Goal: Communication & Community: Answer question/provide support

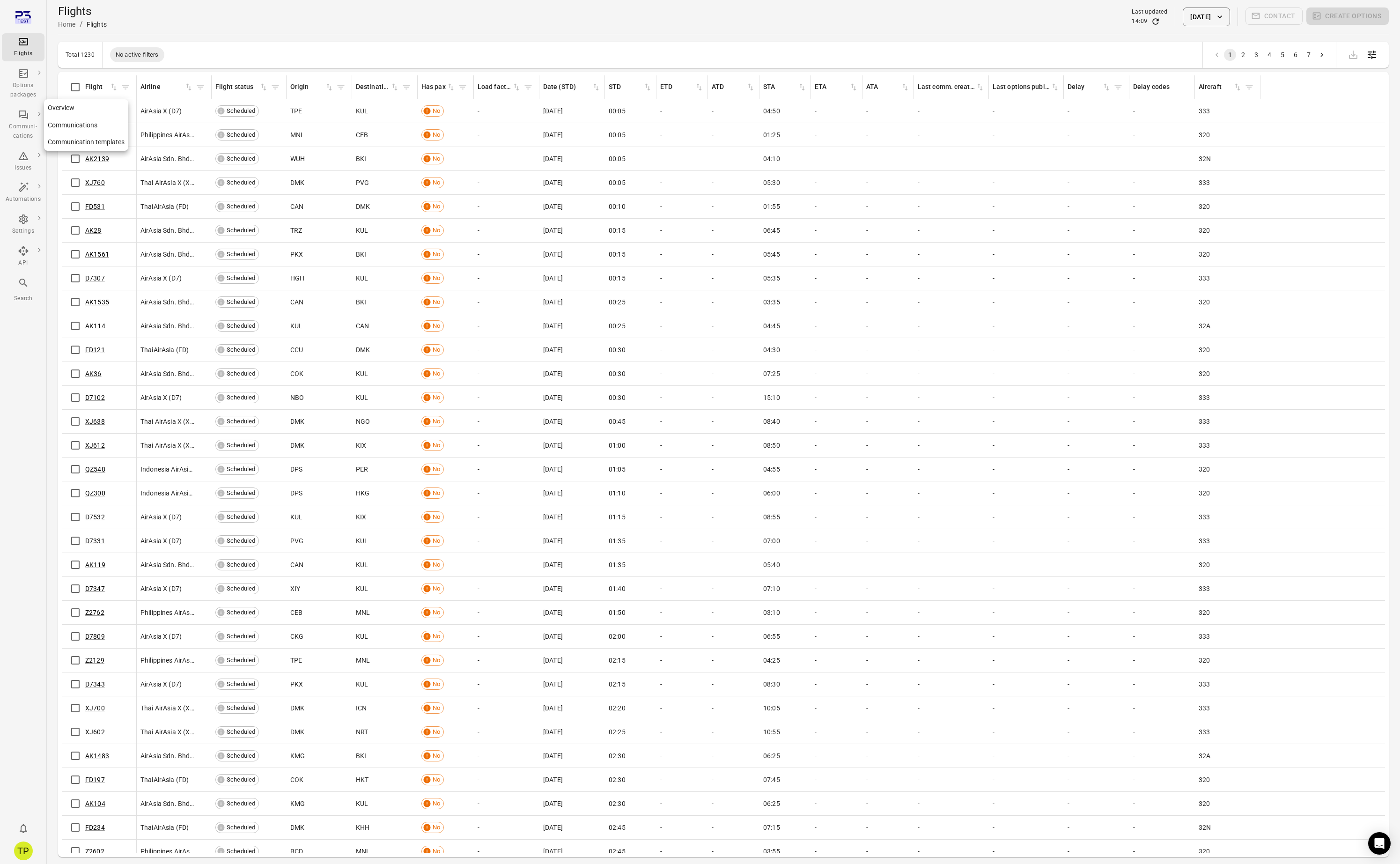
click at [26, 123] on div "Communi-cations" at bounding box center [23, 132] width 35 height 18
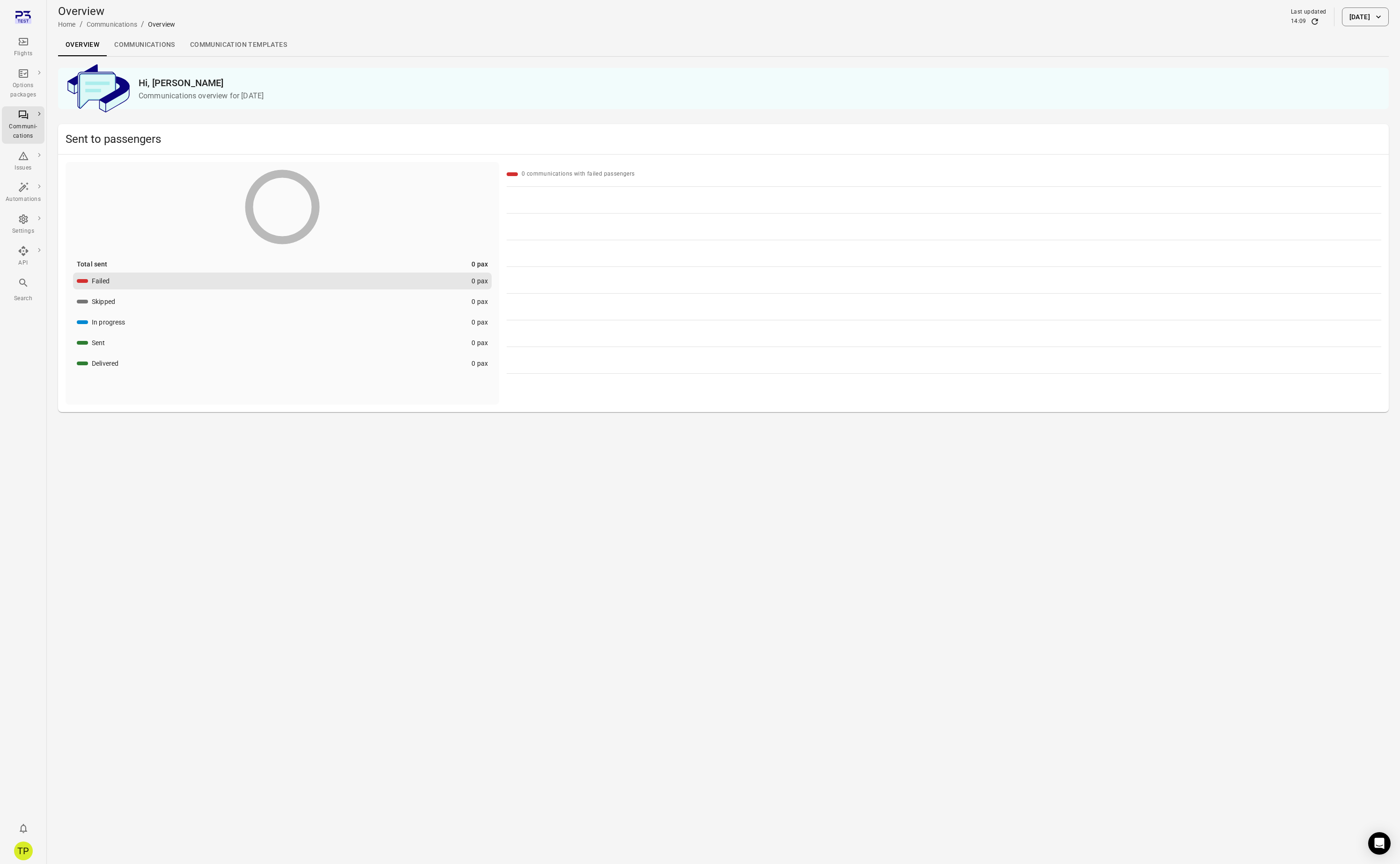
click at [151, 48] on link "Communications" at bounding box center [145, 45] width 76 height 22
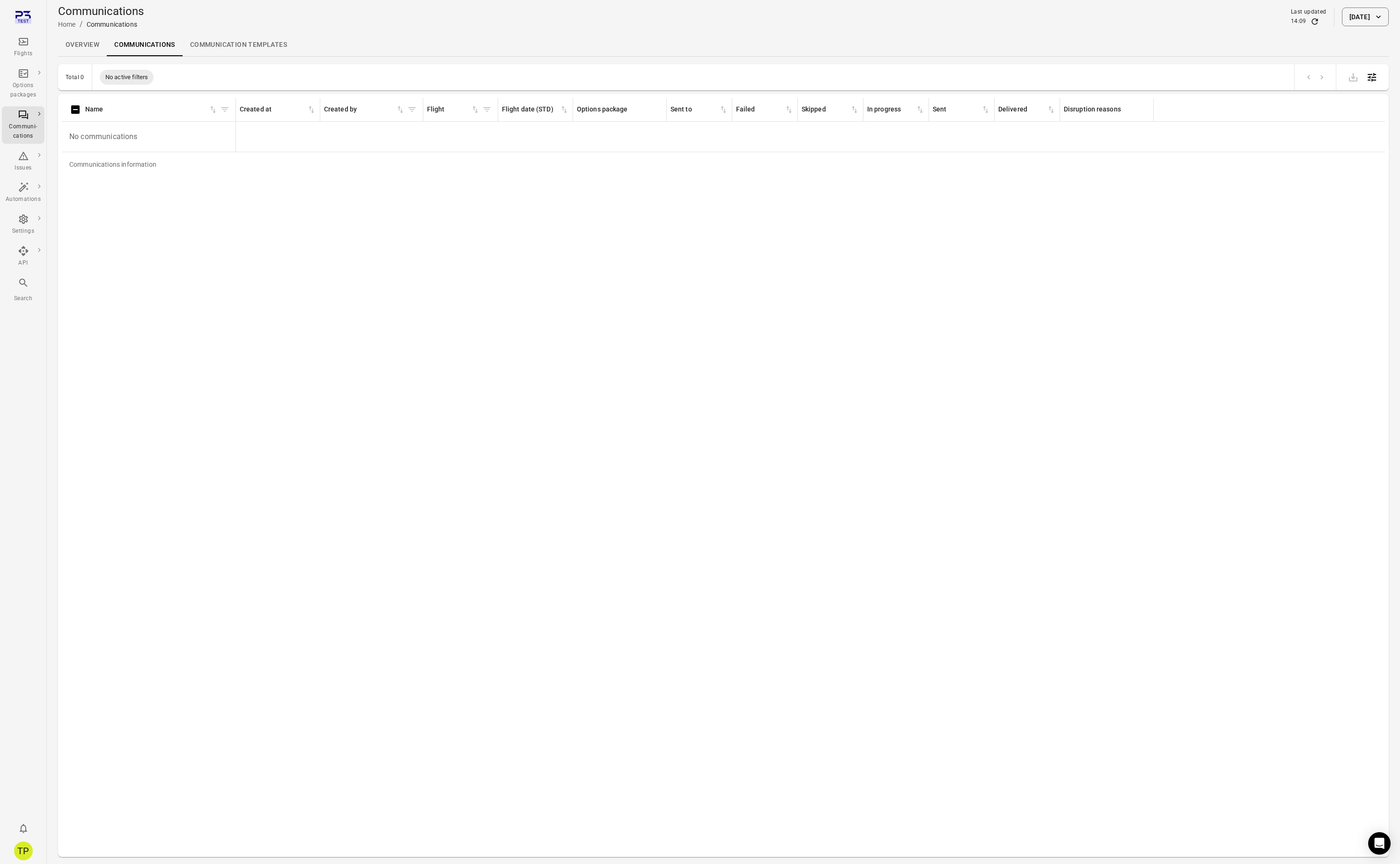
click at [1353, 15] on button "11 Aug 2025" at bounding box center [1365, 17] width 47 height 18
click at [1374, 67] on icon "Choose date, selected date is Aug 11, 2025" at bounding box center [1374, 68] width 11 height 11
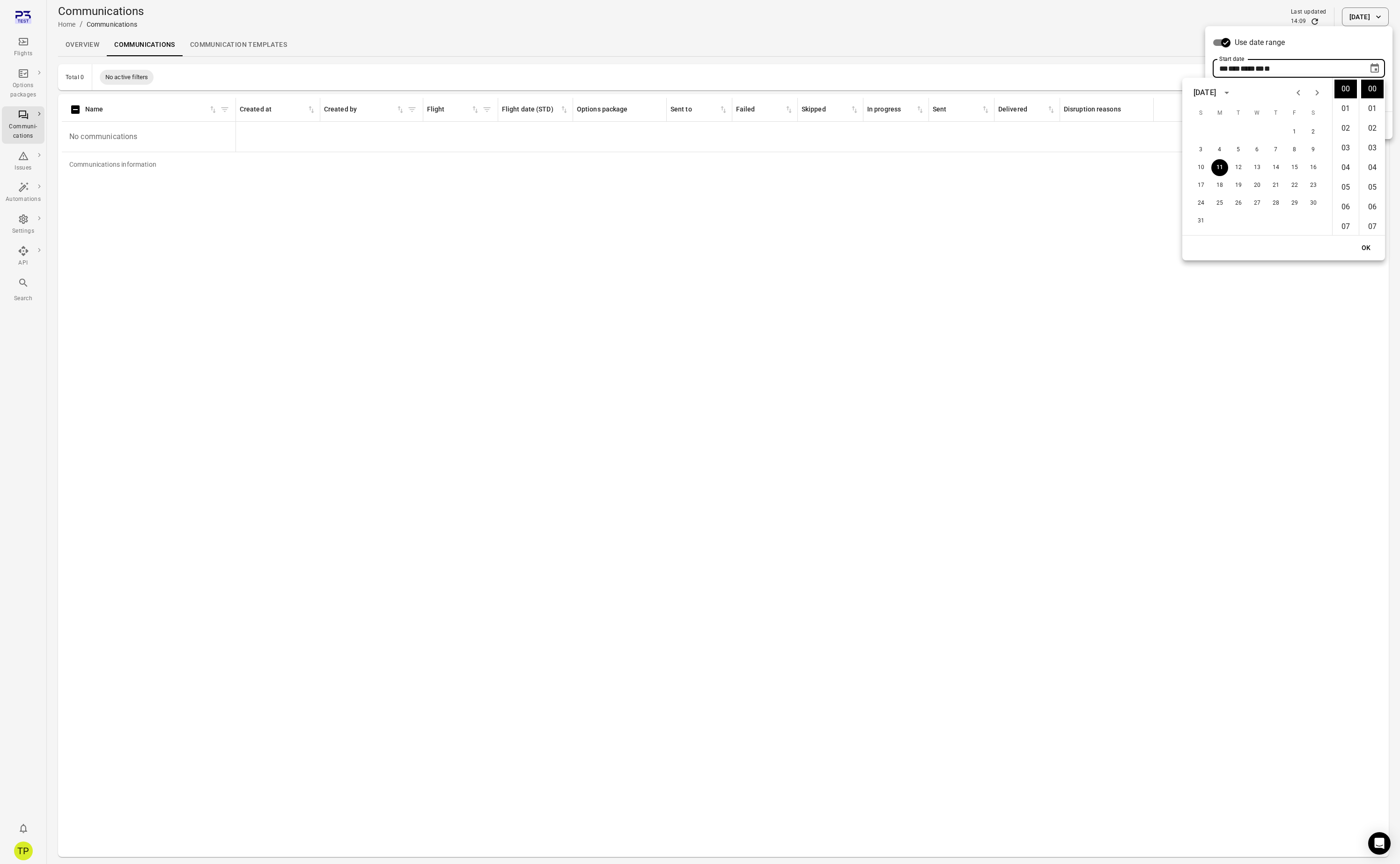
click at [1301, 93] on icon "Previous month" at bounding box center [1298, 92] width 11 height 11
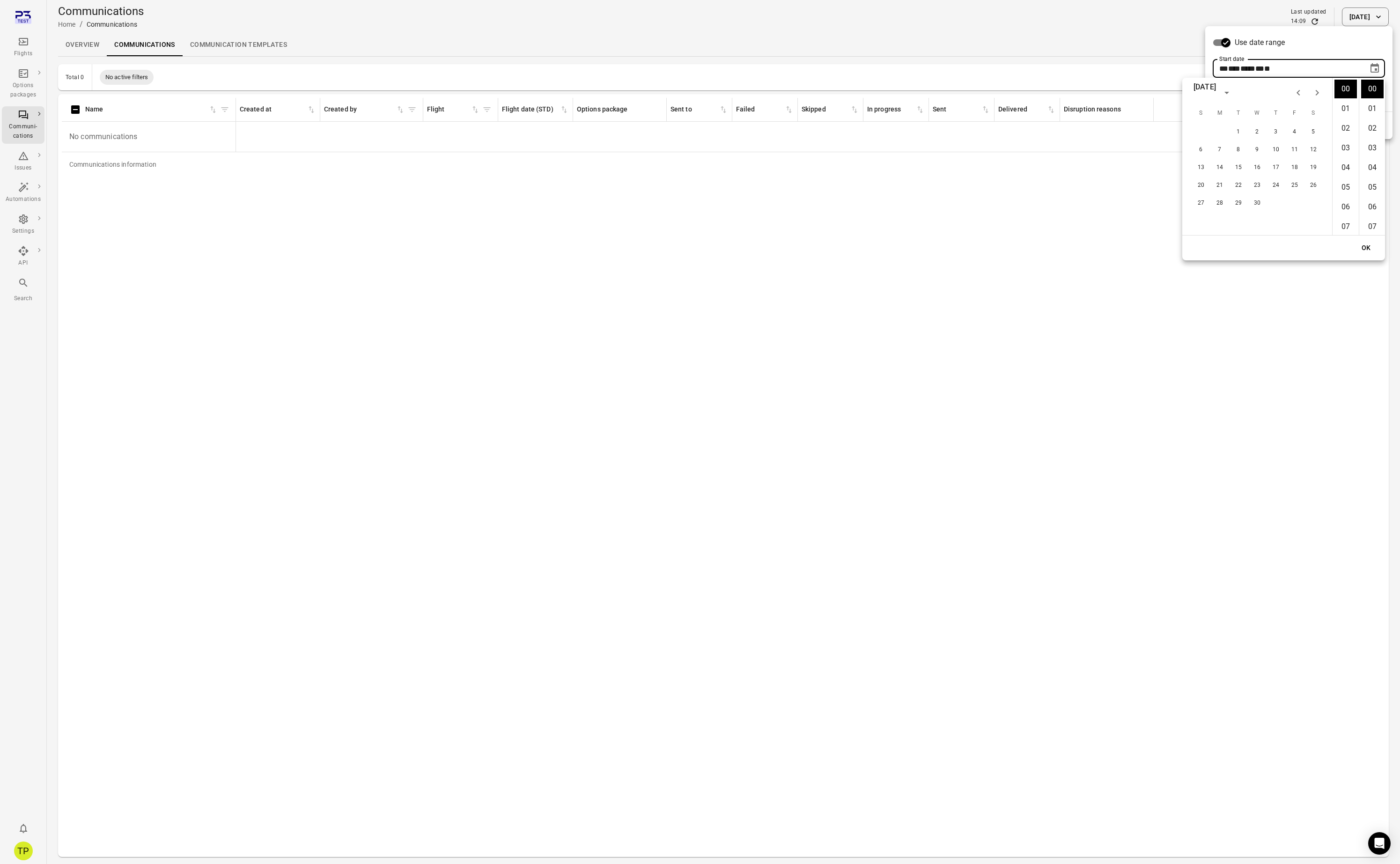
click at [1301, 93] on icon "Previous month" at bounding box center [1298, 92] width 11 height 11
click at [1314, 130] on button "1" at bounding box center [1313, 132] width 17 height 17
type input "**********"
click at [1365, 247] on button "OK" at bounding box center [1366, 248] width 30 height 17
click at [1371, 130] on button "Apply" at bounding box center [1372, 126] width 32 height 20
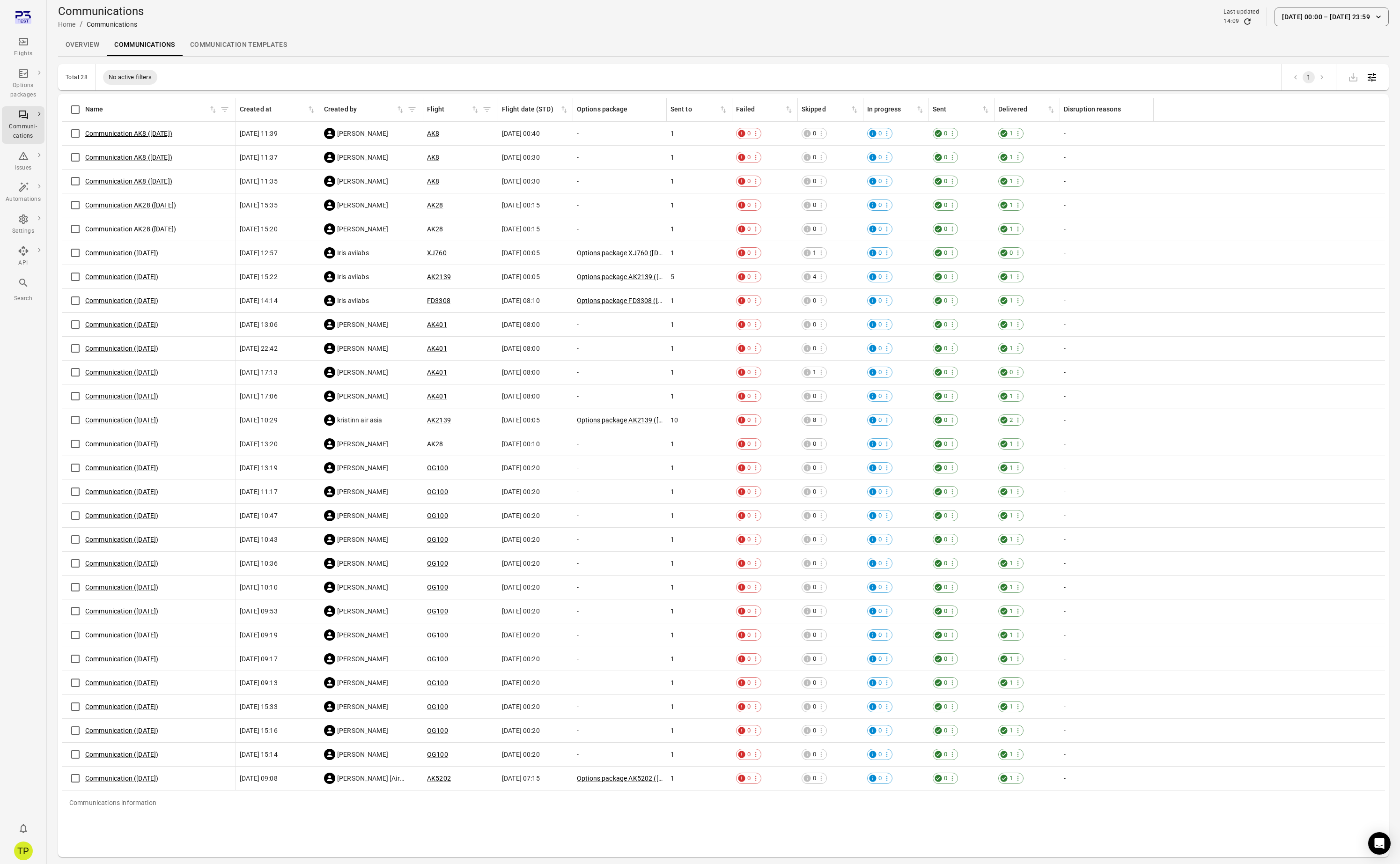
click at [114, 134] on link "Communication AK8 ([DATE])" at bounding box center [129, 134] width 87 height 8
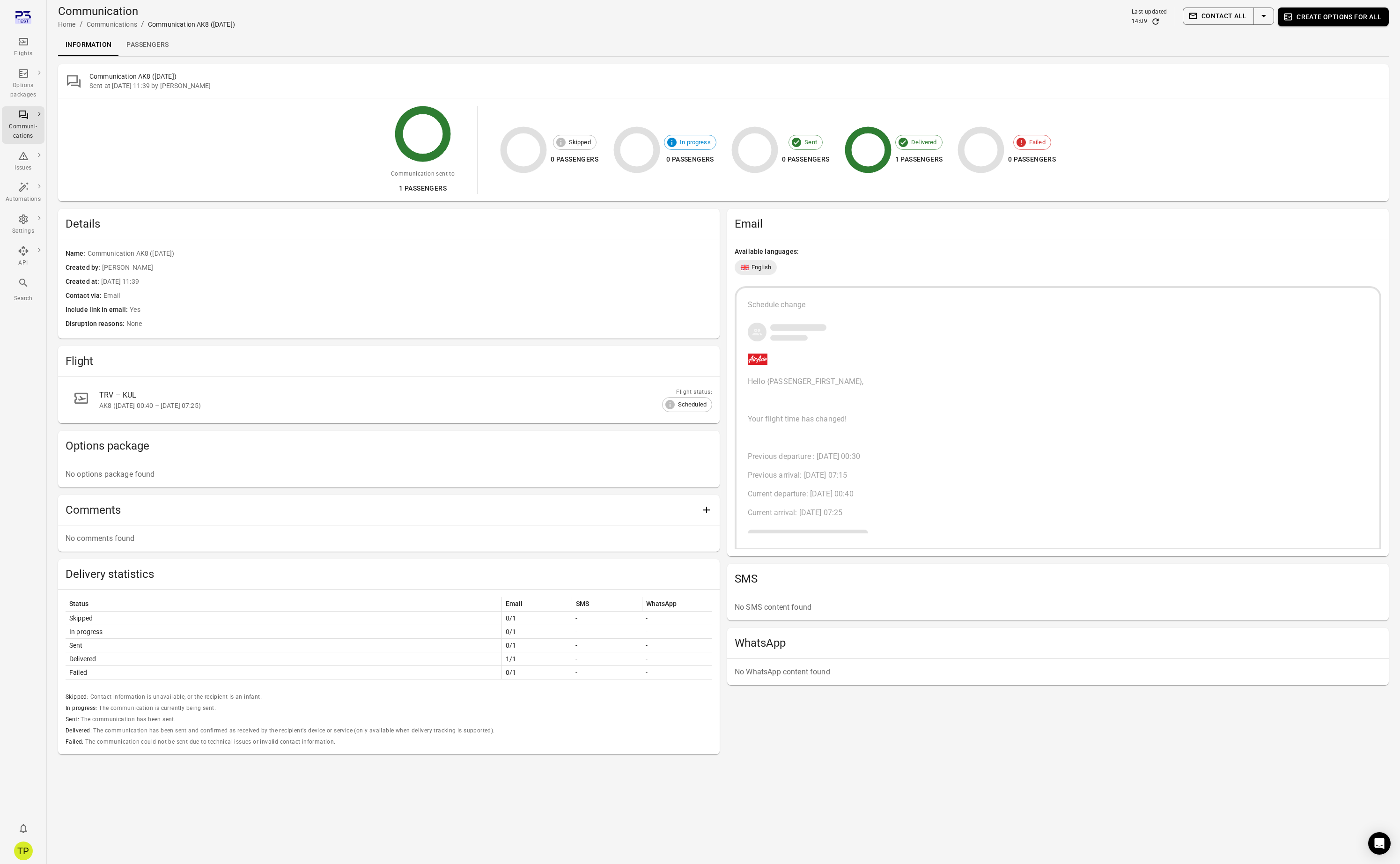
click at [157, 49] on link "Passengers" at bounding box center [147, 45] width 57 height 22
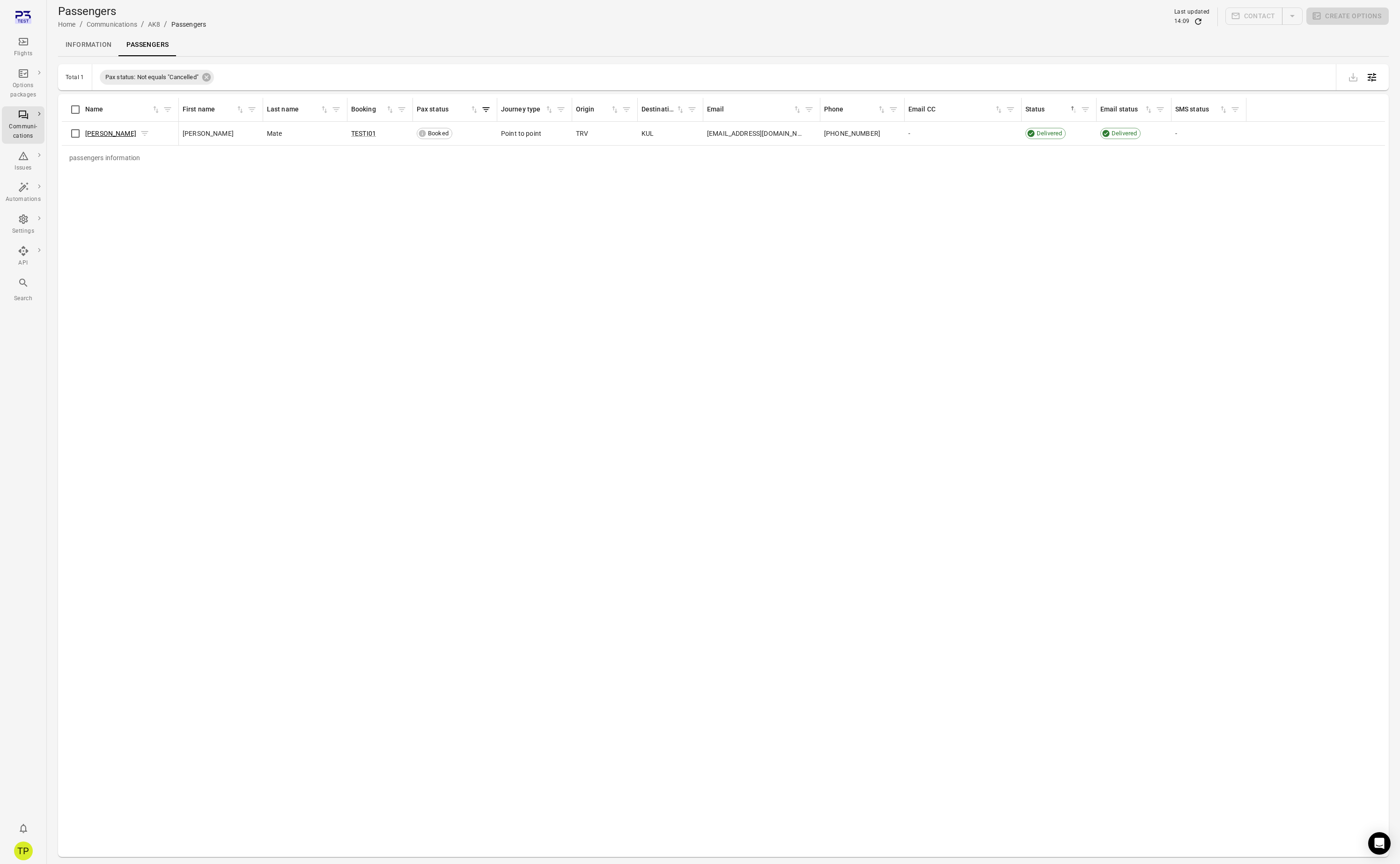
click at [104, 131] on link "Tomas Mate" at bounding box center [111, 134] width 51 height 8
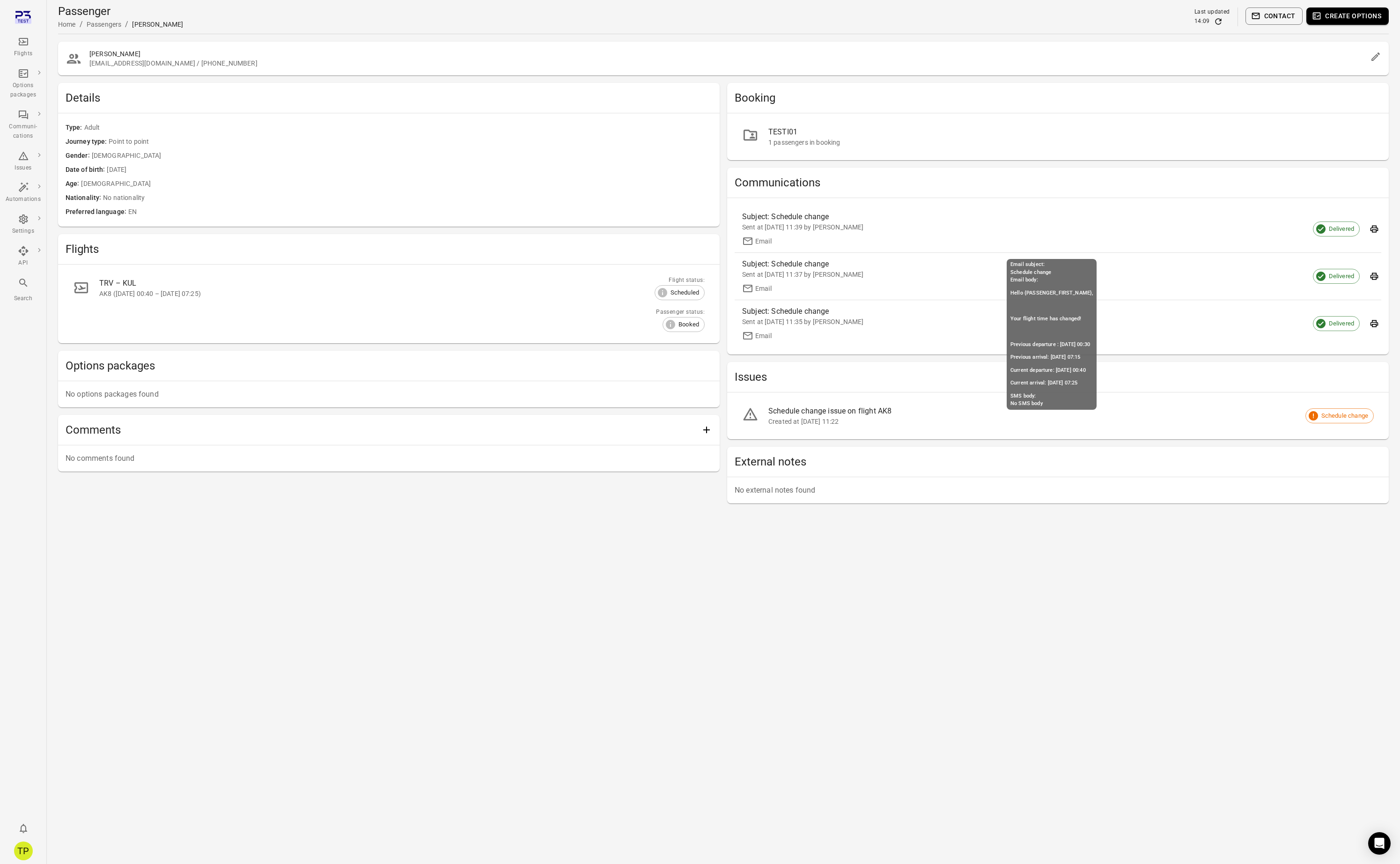
click at [817, 222] on div "Subject: Schedule change" at bounding box center [973, 217] width 462 height 11
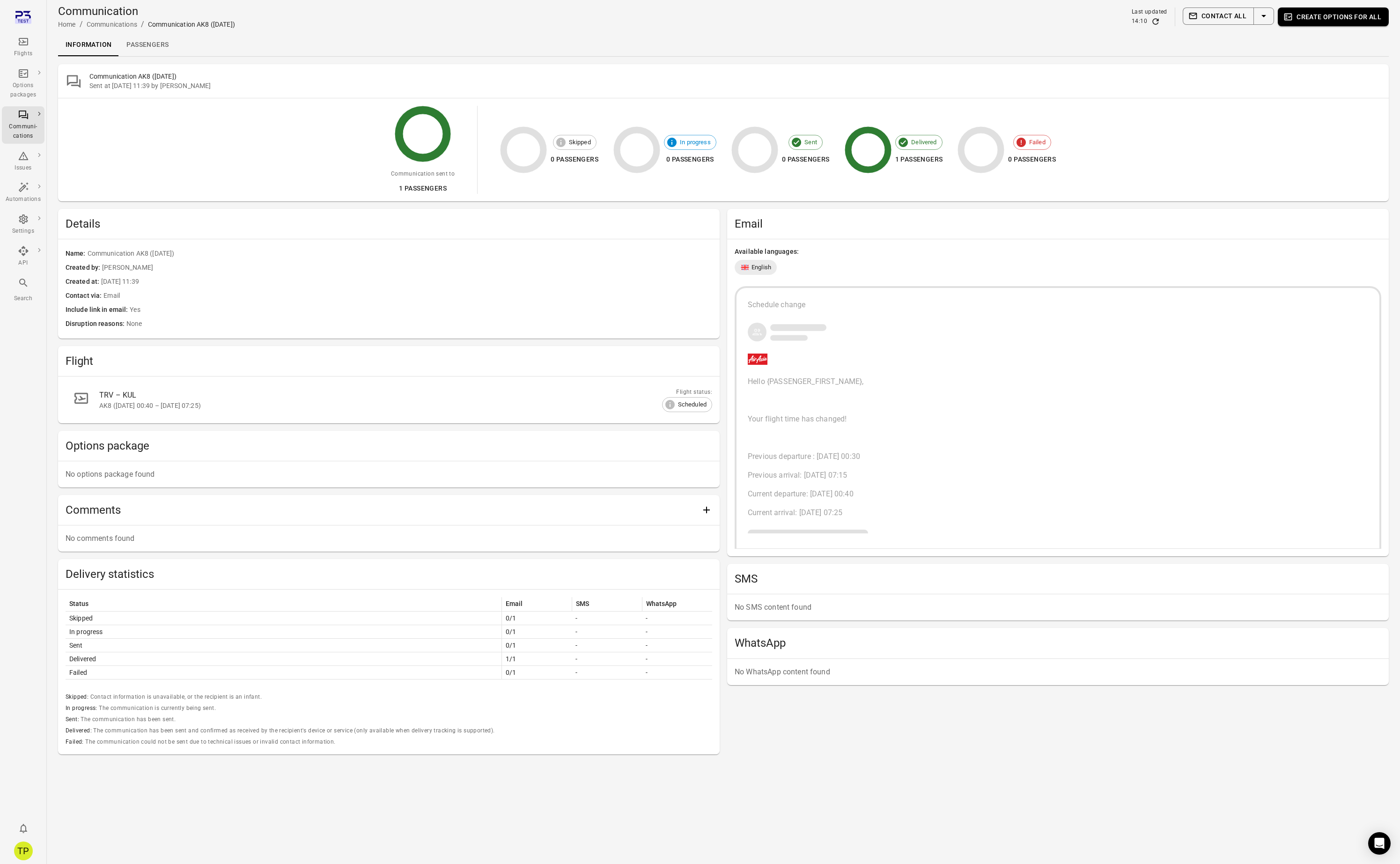
click div "Email Available languages: English Schedule change Hello {PASSENGER_FIRST_NAME}…"
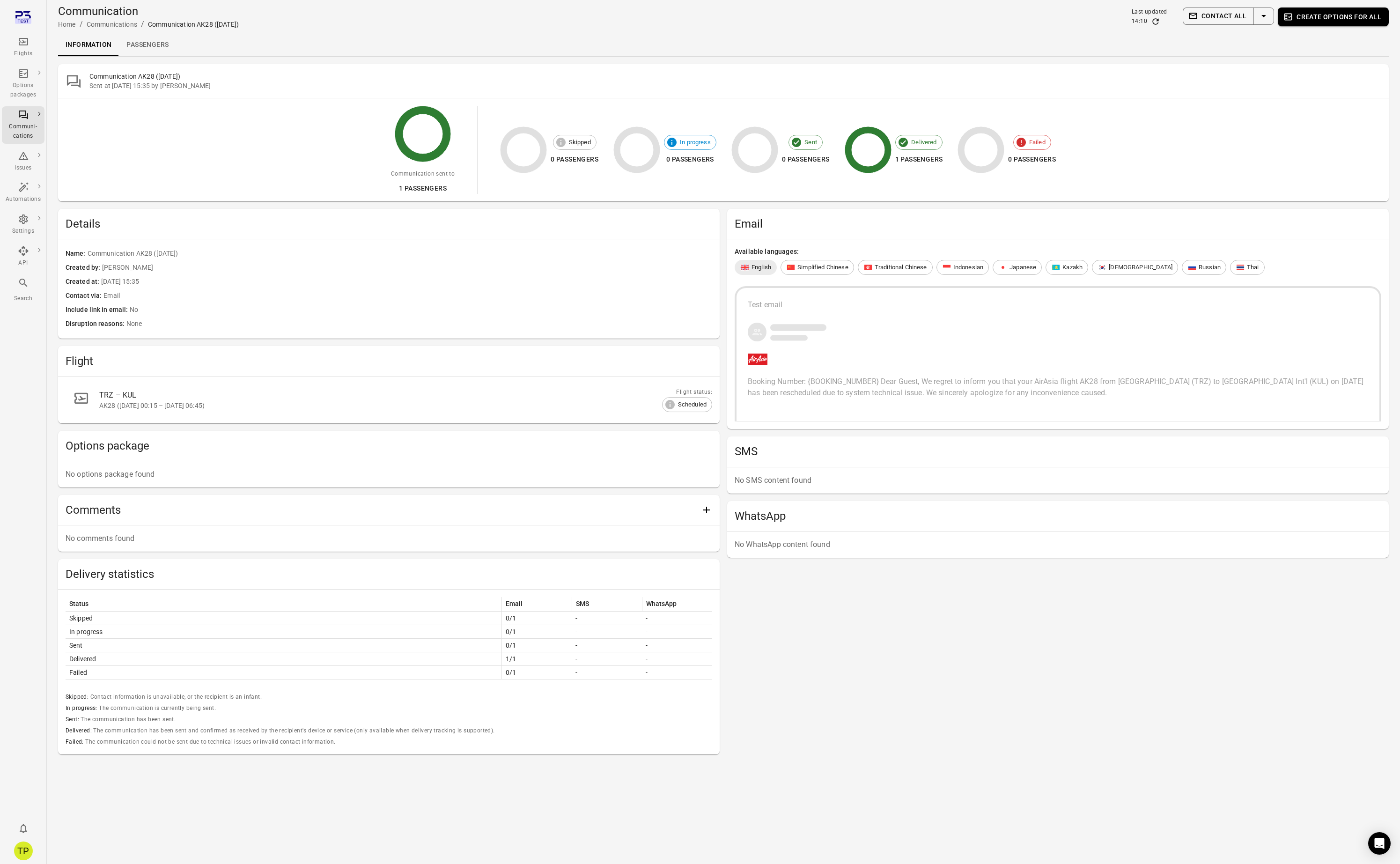
click at [146, 47] on link "Passengers" at bounding box center [147, 45] width 57 height 22
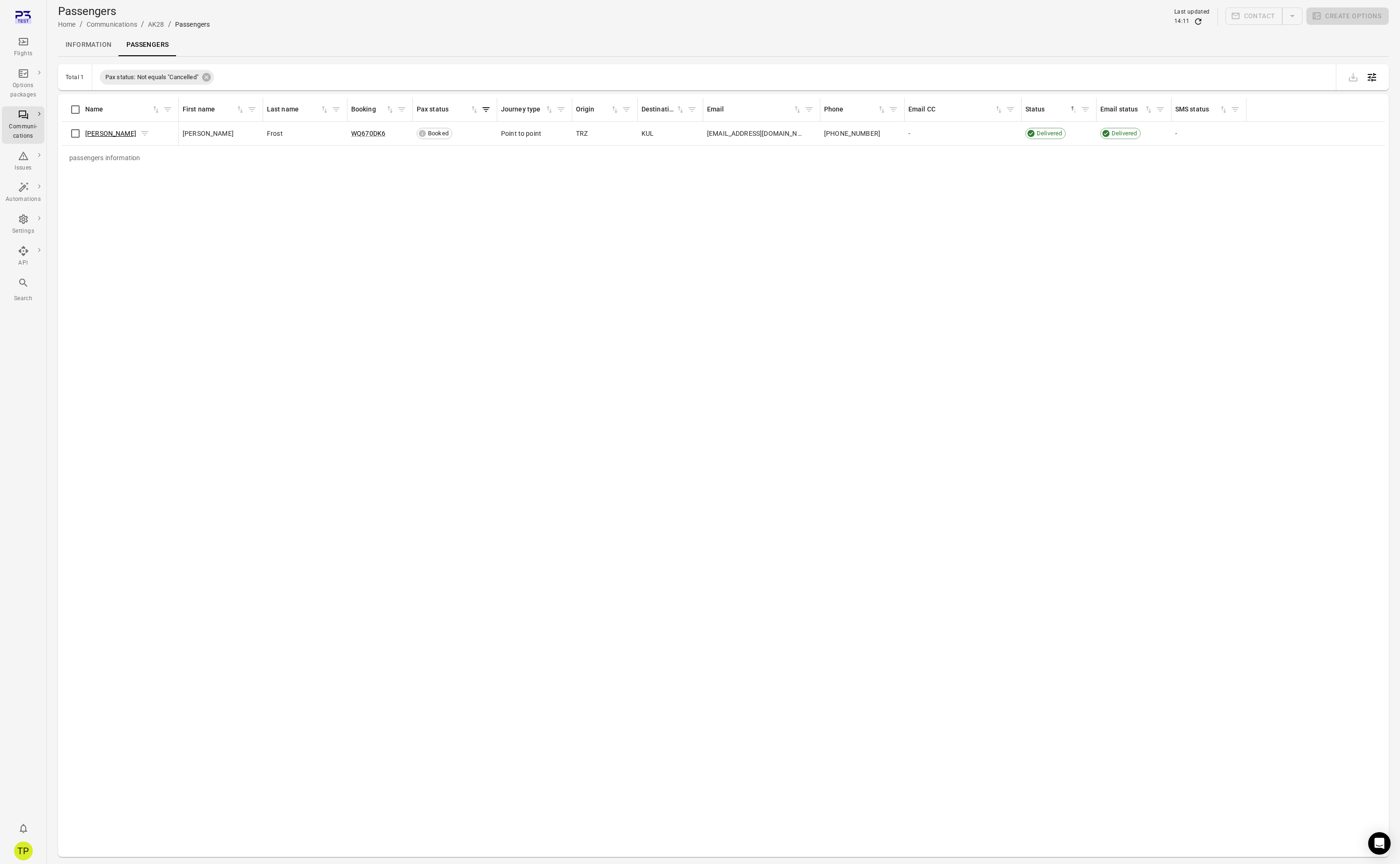
click at [103, 134] on link "[PERSON_NAME]" at bounding box center [111, 134] width 51 height 8
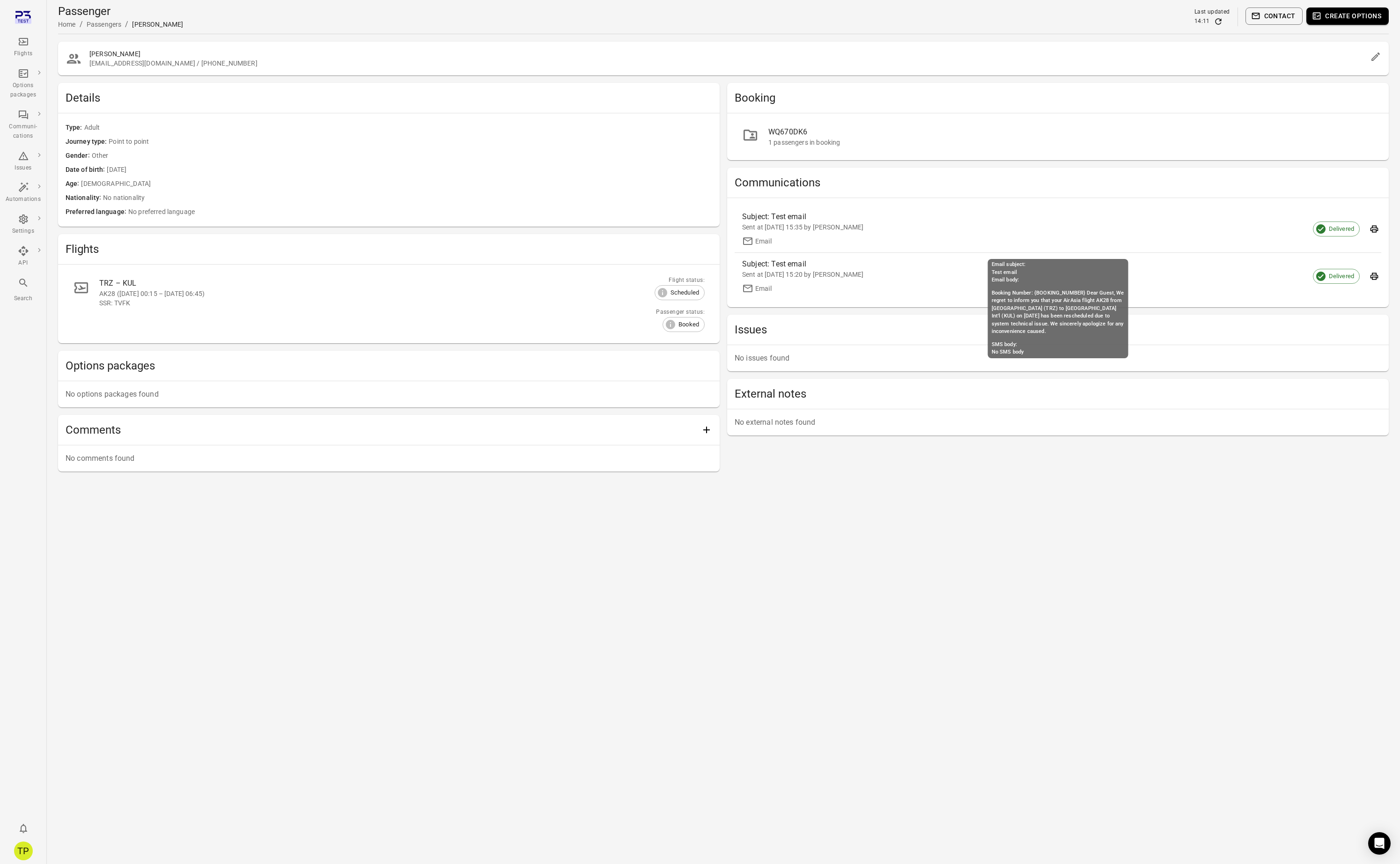
click at [842, 228] on div "Sent at [DATE] 15:35 by [PERSON_NAME]" at bounding box center [1051, 227] width 617 height 9
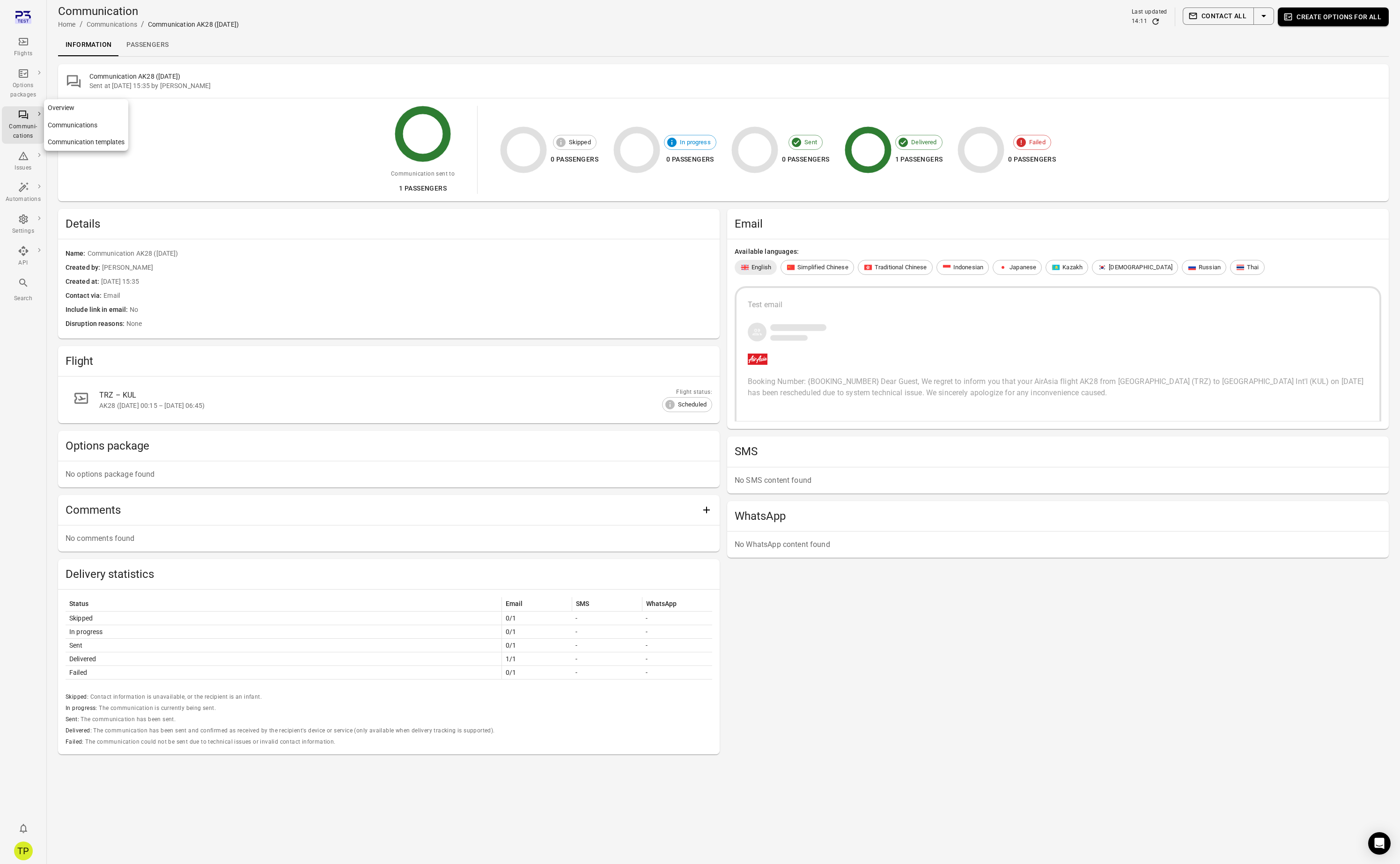
click at [98, 143] on link "Communication templates" at bounding box center [86, 142] width 84 height 17
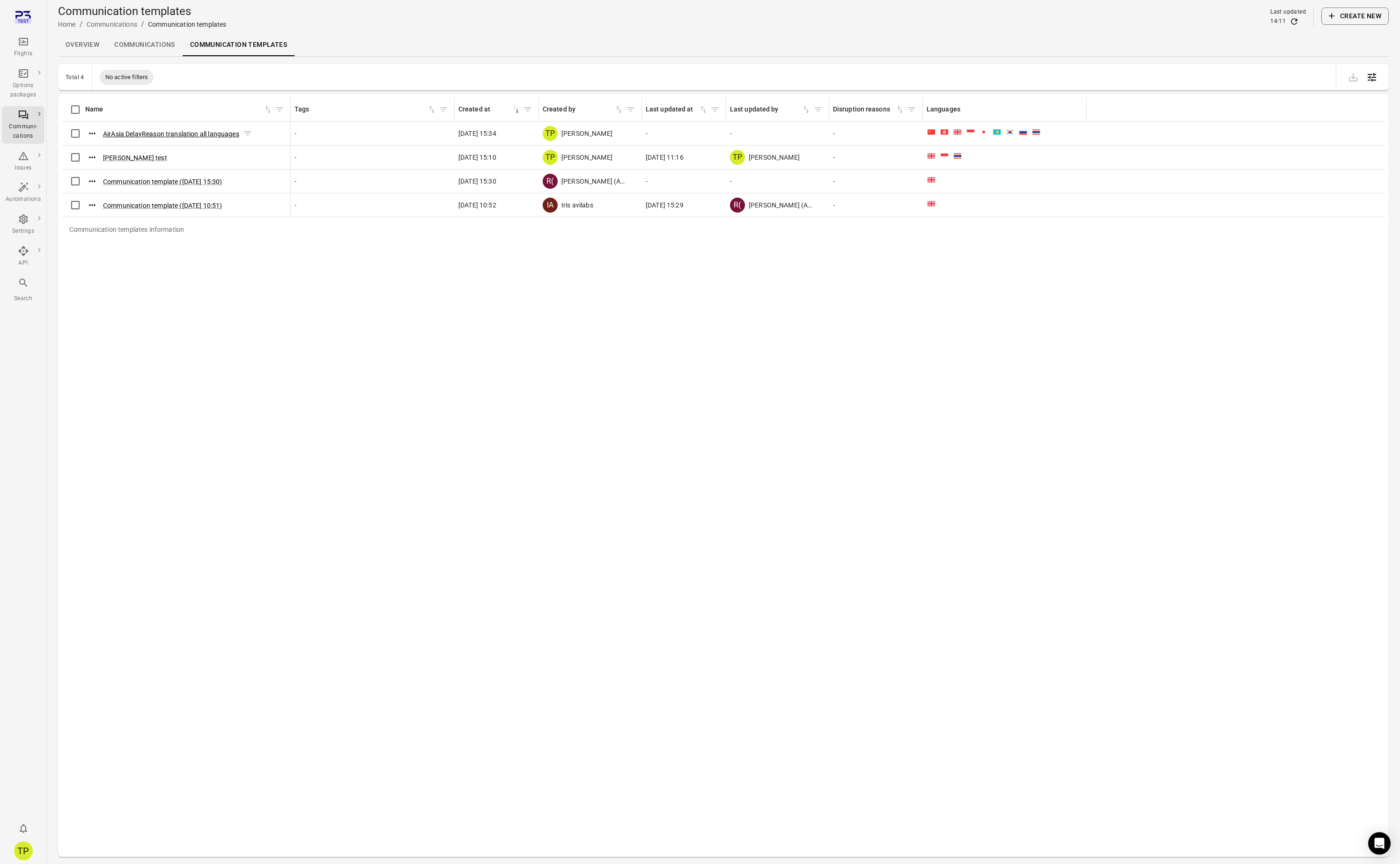
click at [164, 135] on button "AirAsia DelayReason translation all languages" at bounding box center [171, 134] width 136 height 9
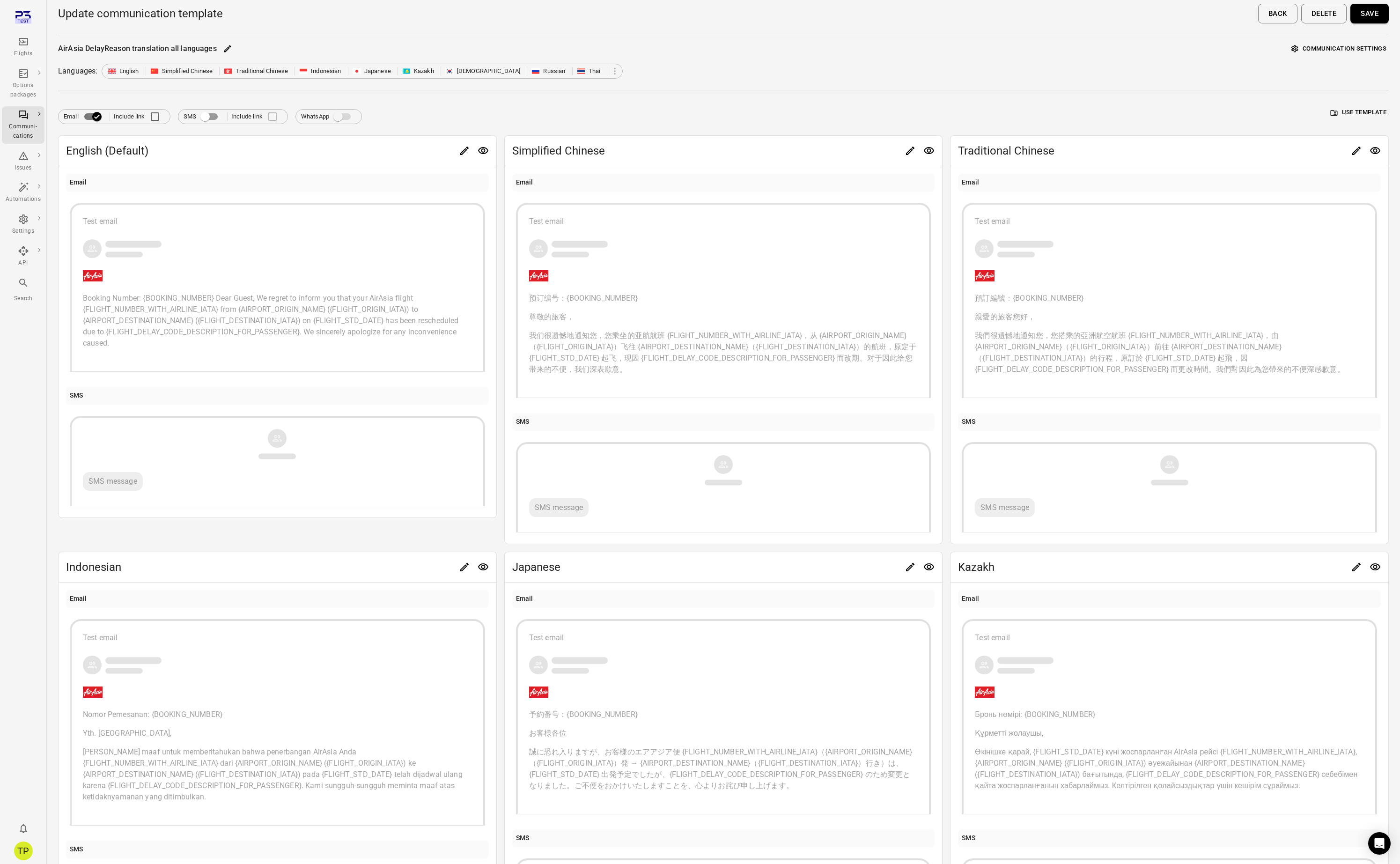
click at [264, 312] on span "Booking Number: {BOOKING_NUMBER} Dear Guest, We regret to inform you that your …" at bounding box center [271, 320] width 378 height 54
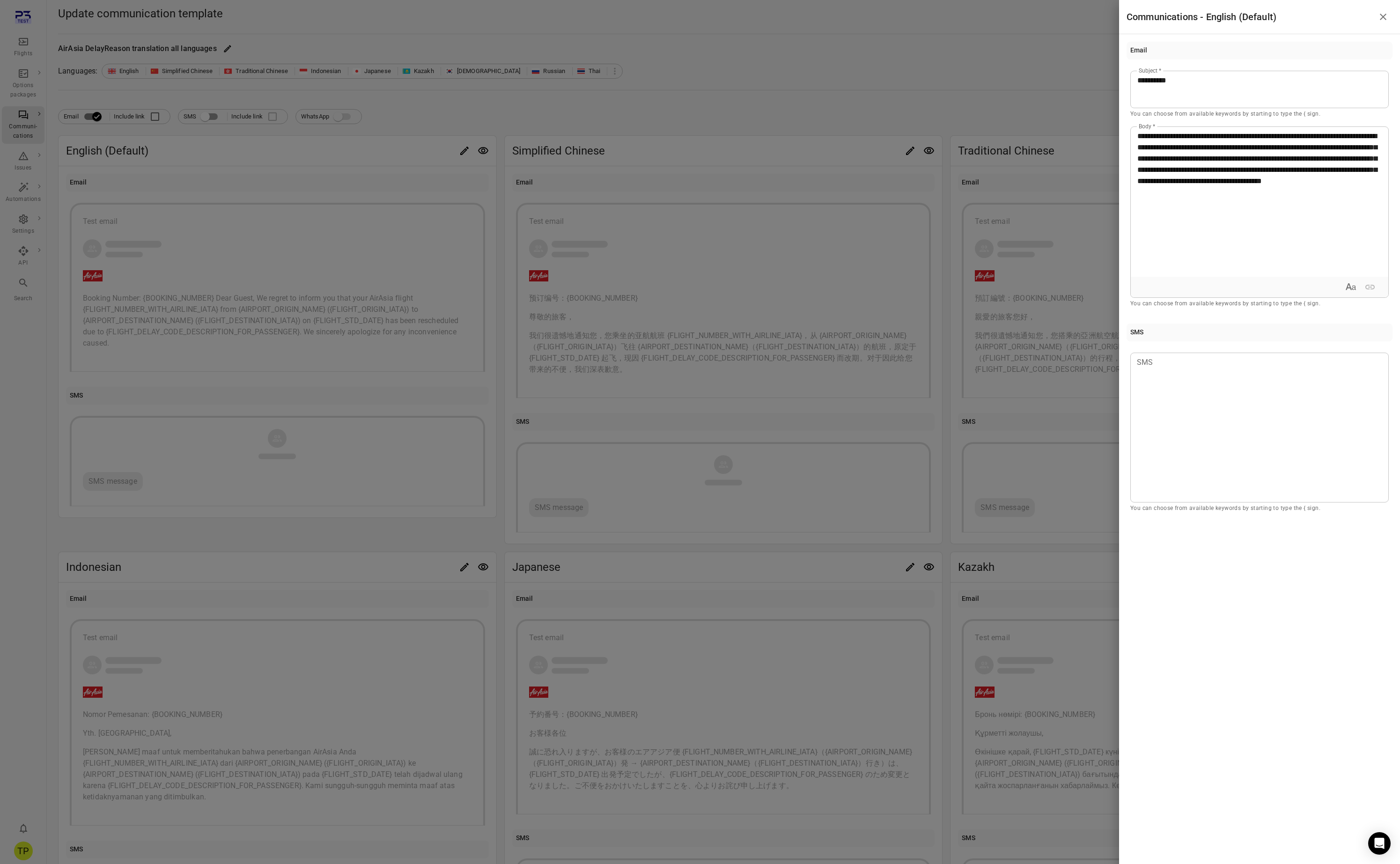
click at [1278, 137] on span "**********" at bounding box center [1257, 159] width 240 height 52
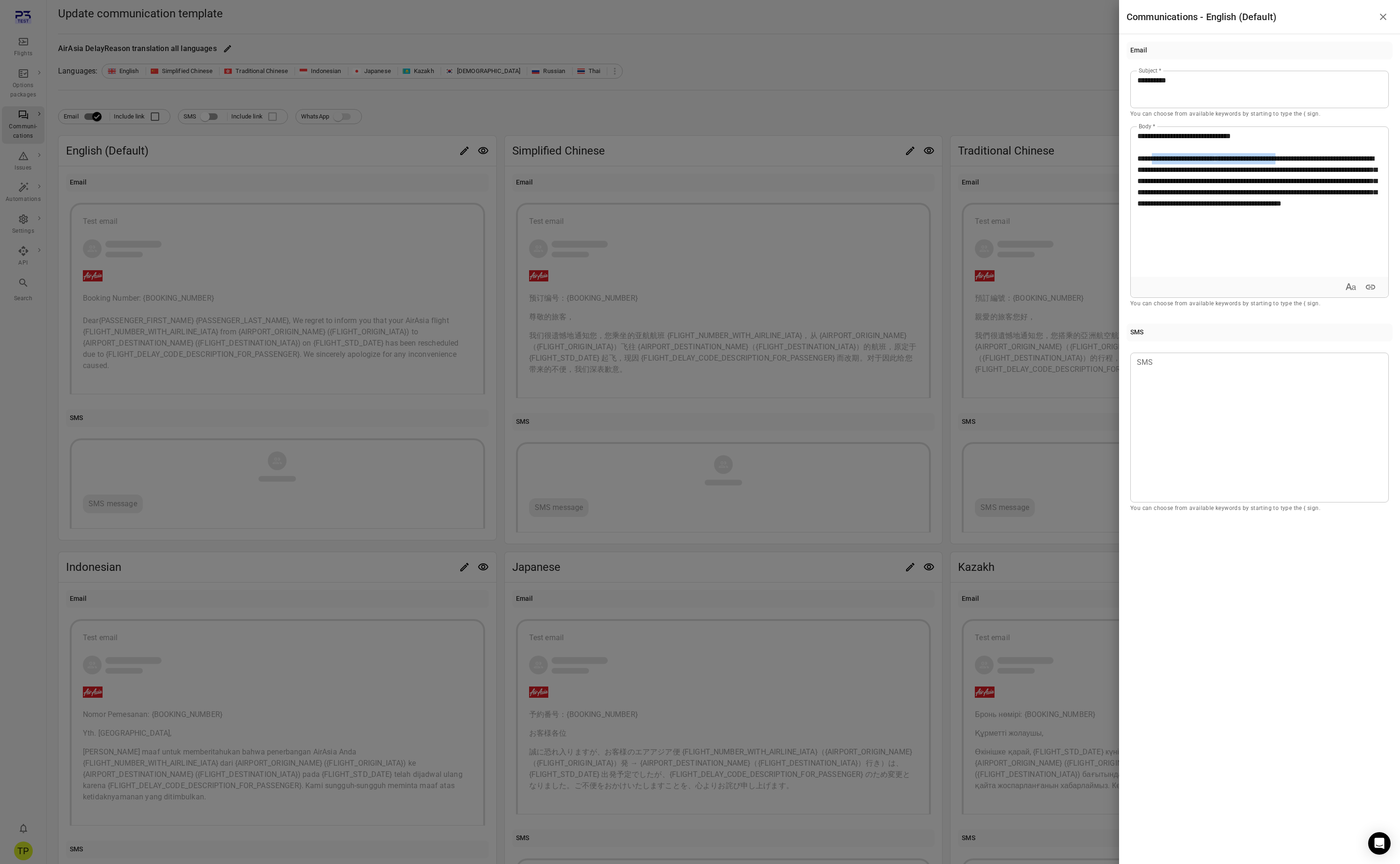
copy p "**********"
click at [1383, 18] on icon "Close drawer" at bounding box center [1383, 17] width 11 height 11
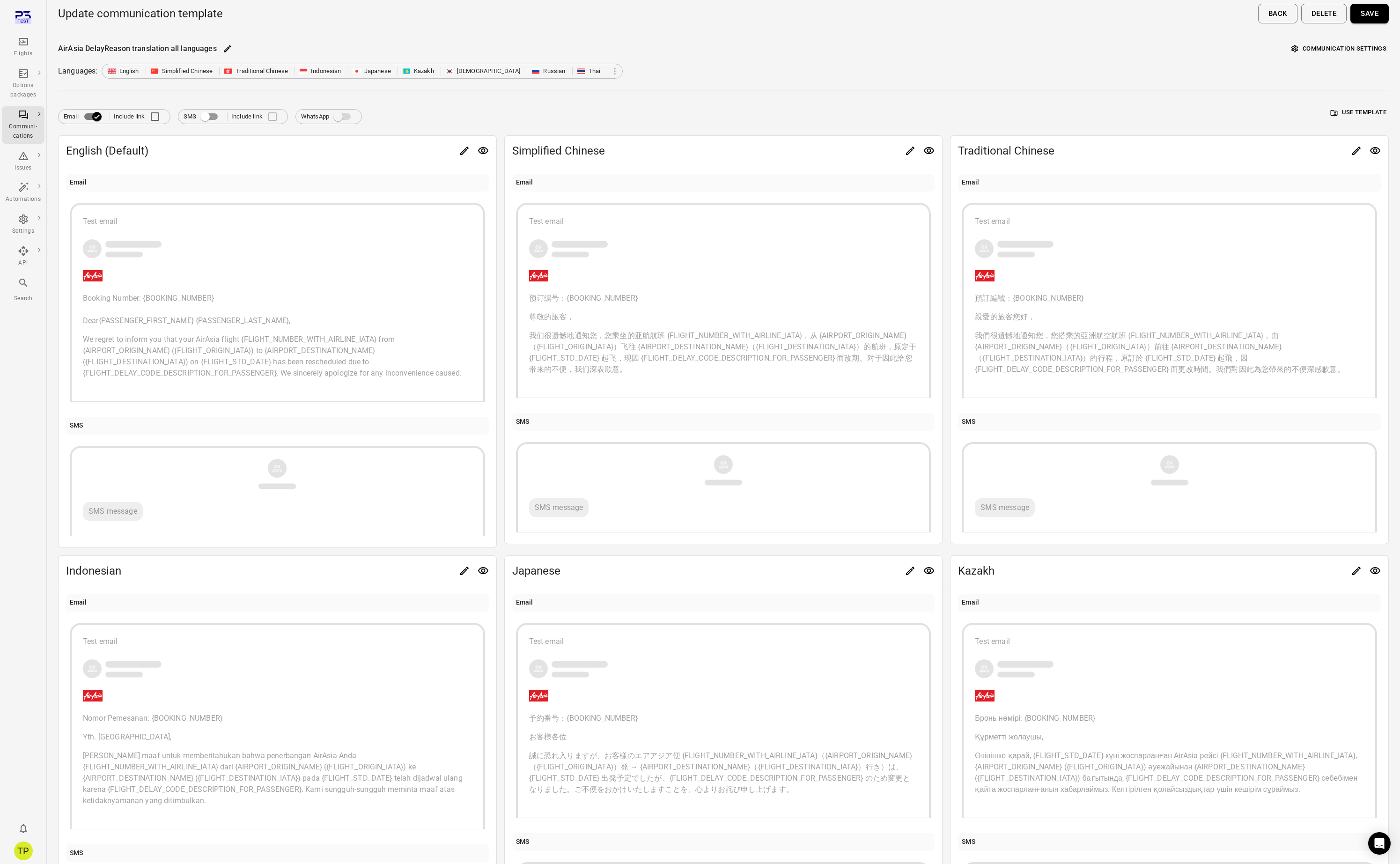
click at [634, 333] on span "我们很遗憾地通知您，您乘坐的亚航航班 {FLIGHT_NUMBER_WITH_AIRLINE_IATA}，从 {AIRPORT_ORIGIN_NAME}（{F…" at bounding box center [724, 352] width 390 height 42
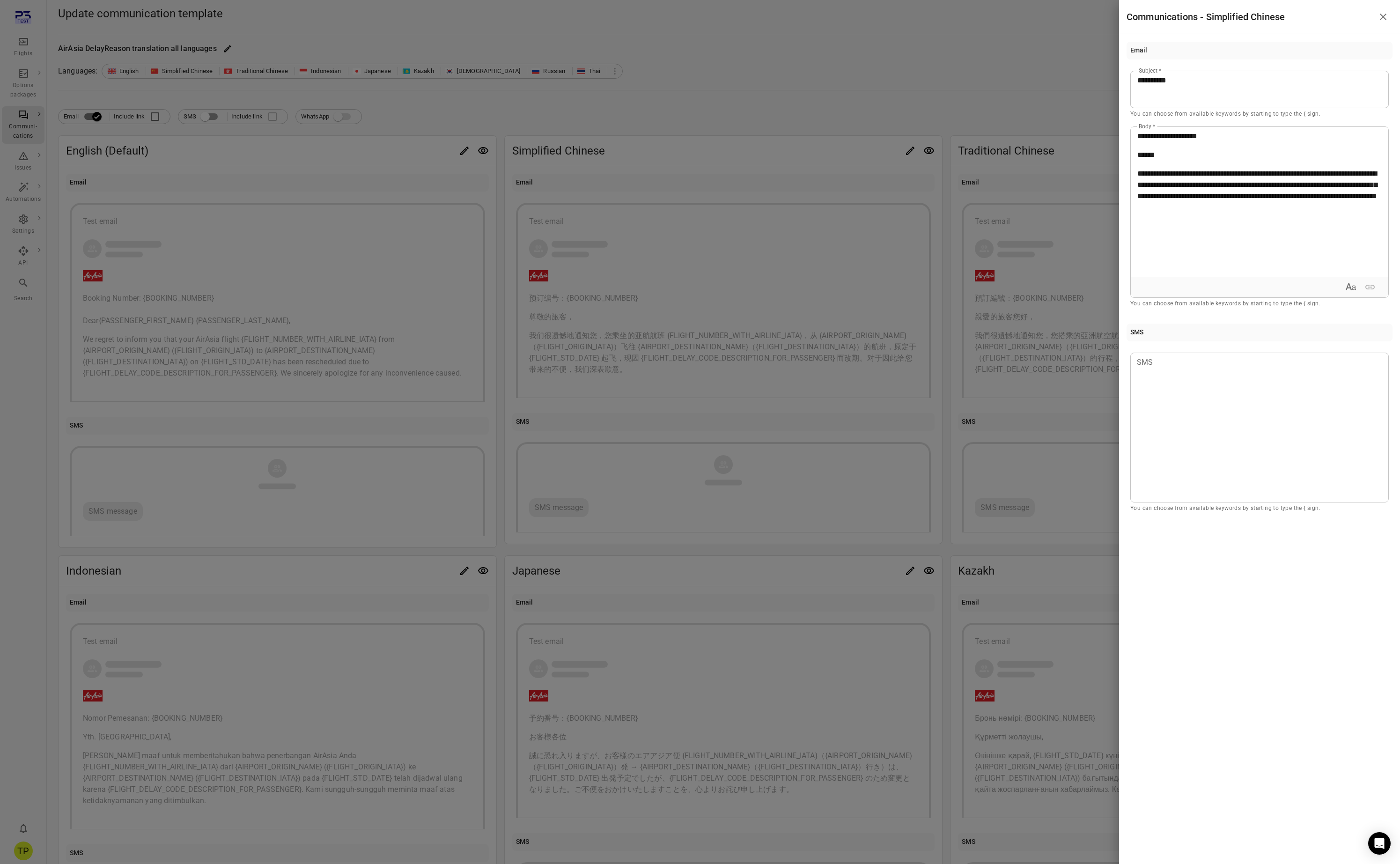
click at [1192, 154] on p "******" at bounding box center [1260, 155] width 245 height 11
drag, startPoint x: 1382, startPoint y: 17, endPoint x: 1262, endPoint y: 164, distance: 189.8
click at [1382, 17] on icon "Close drawer" at bounding box center [1383, 17] width 7 height 7
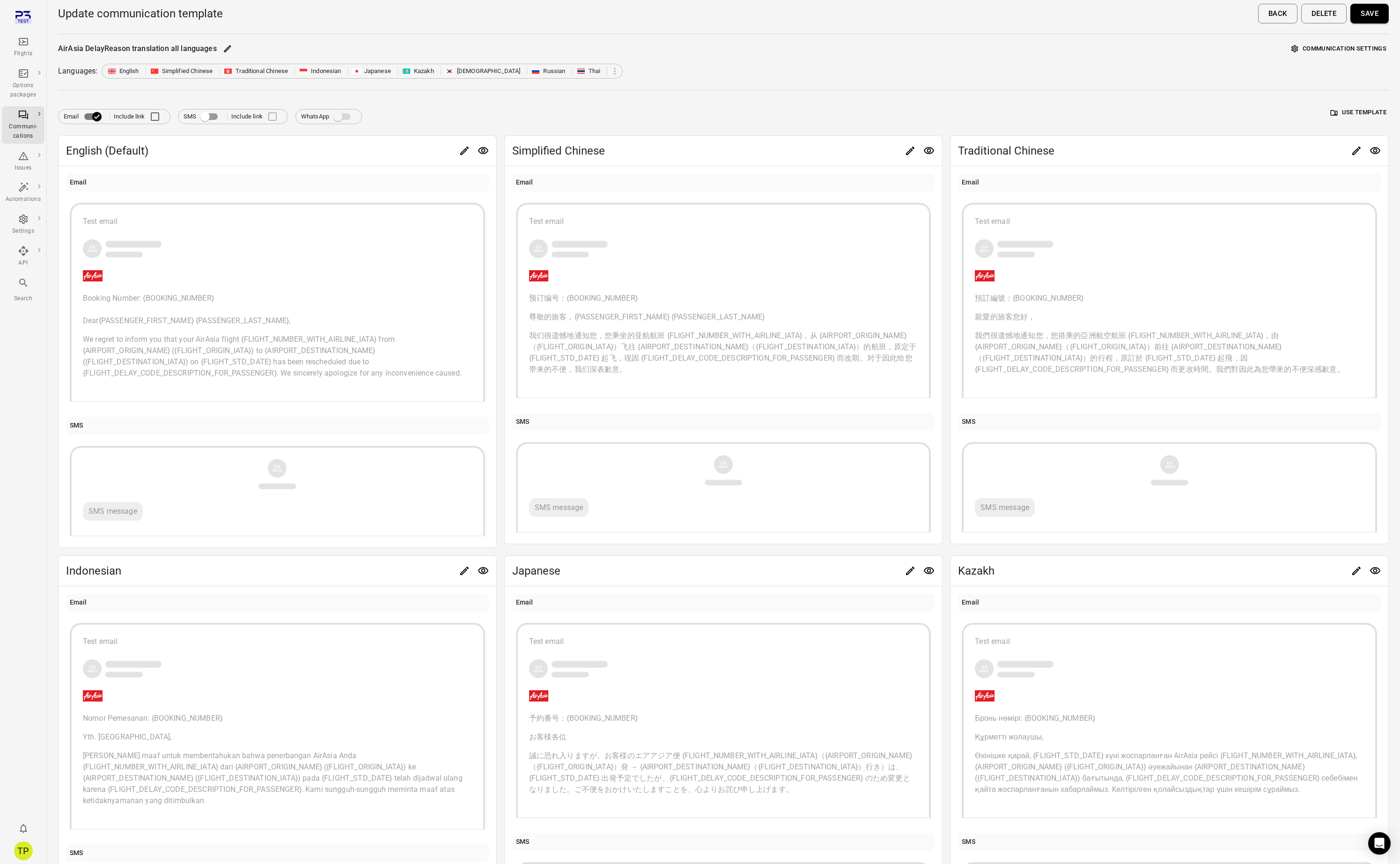
click at [1066, 316] on p "親愛的旅客您好，" at bounding box center [1170, 317] width 389 height 11
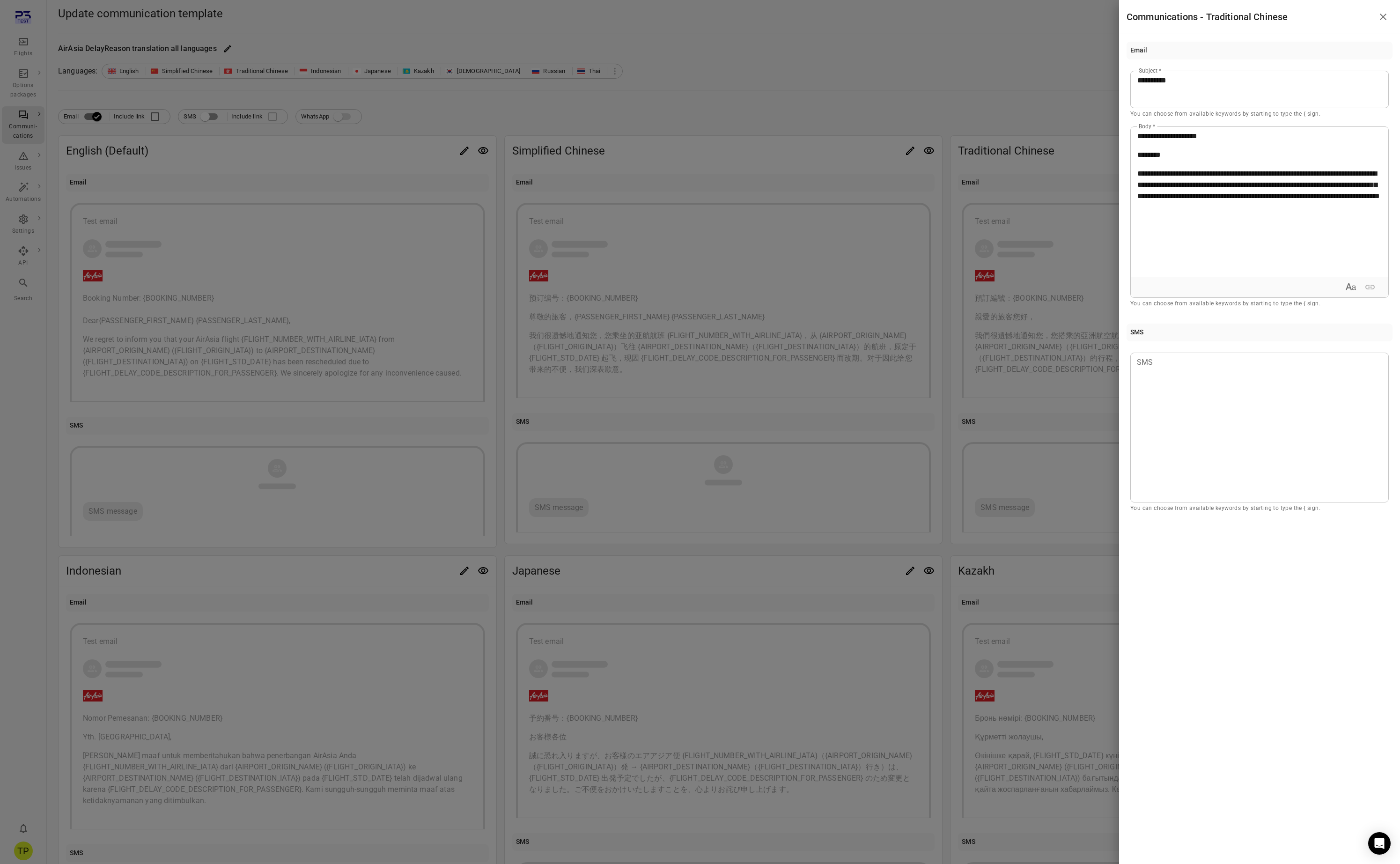
click at [1205, 152] on p "********" at bounding box center [1260, 155] width 245 height 11
click at [1380, 18] on icon "Close drawer" at bounding box center [1383, 17] width 11 height 11
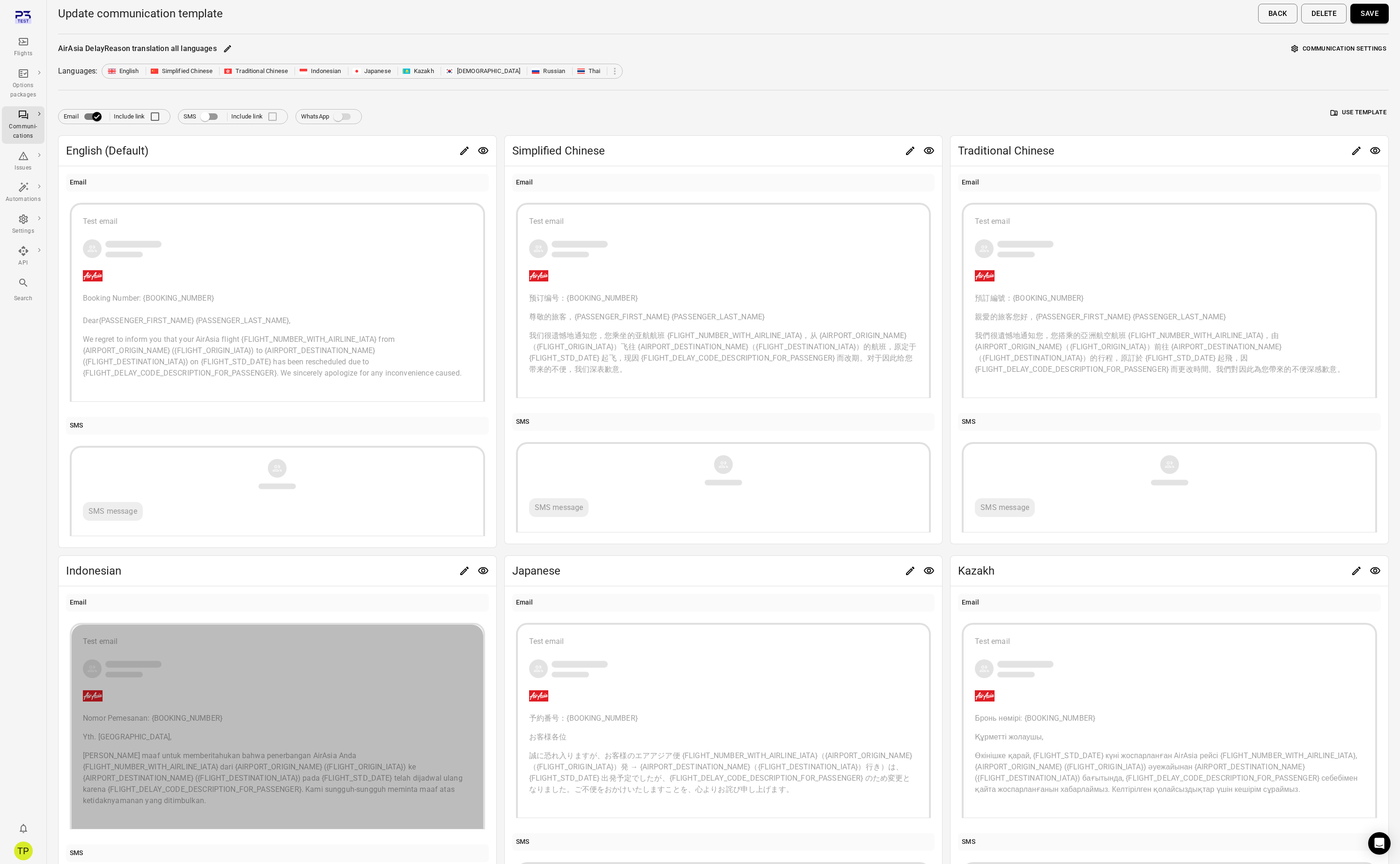
click at [251, 717] on p "Nomor Pemesanan: {BOOKING_NUMBER}" at bounding box center [277, 718] width 389 height 11
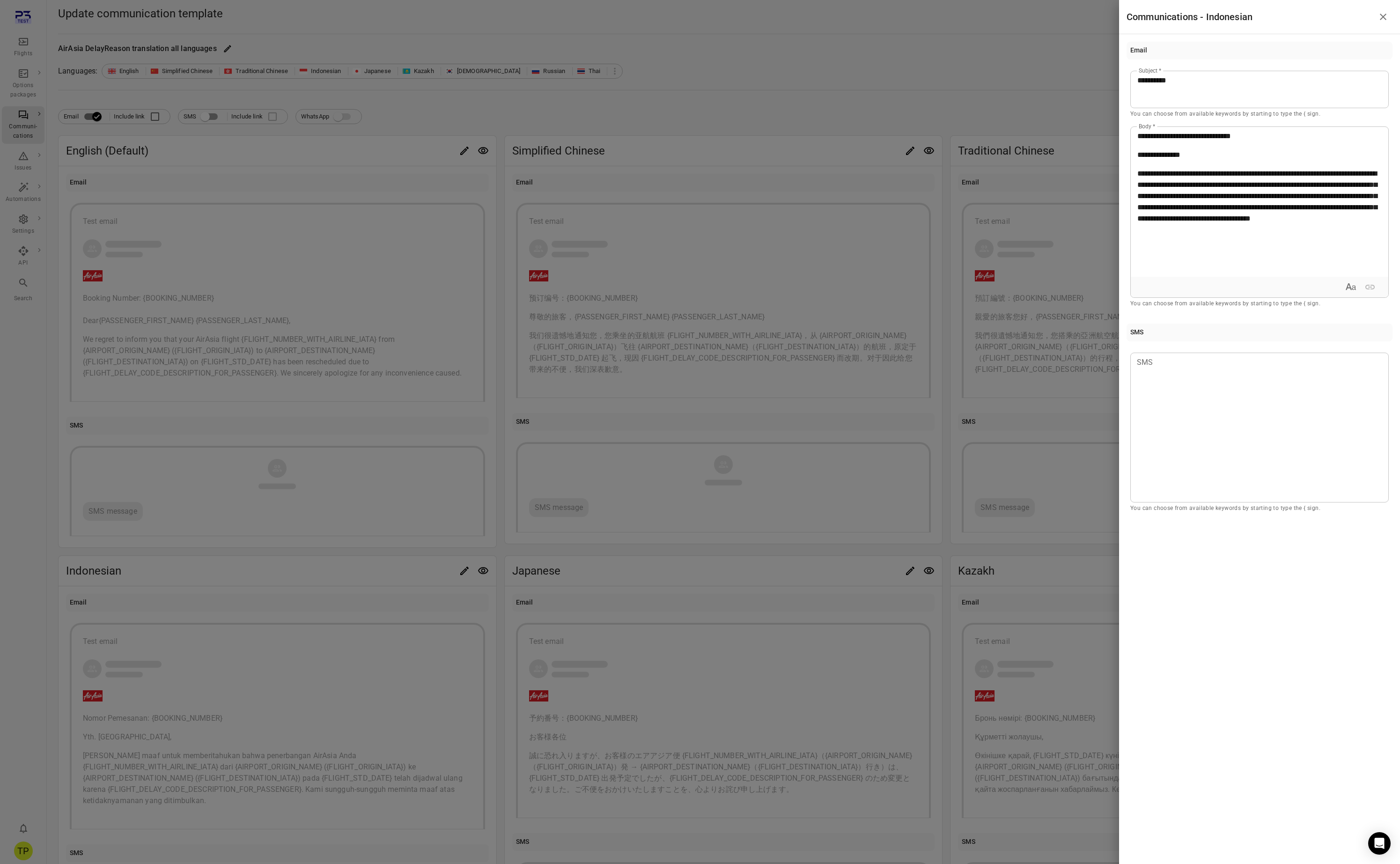
click at [1207, 154] on p "**********" at bounding box center [1260, 155] width 245 height 11
drag, startPoint x: 1383, startPoint y: 14, endPoint x: 1358, endPoint y: 44, distance: 39.1
click at [1383, 14] on icon "Close drawer" at bounding box center [1383, 17] width 11 height 11
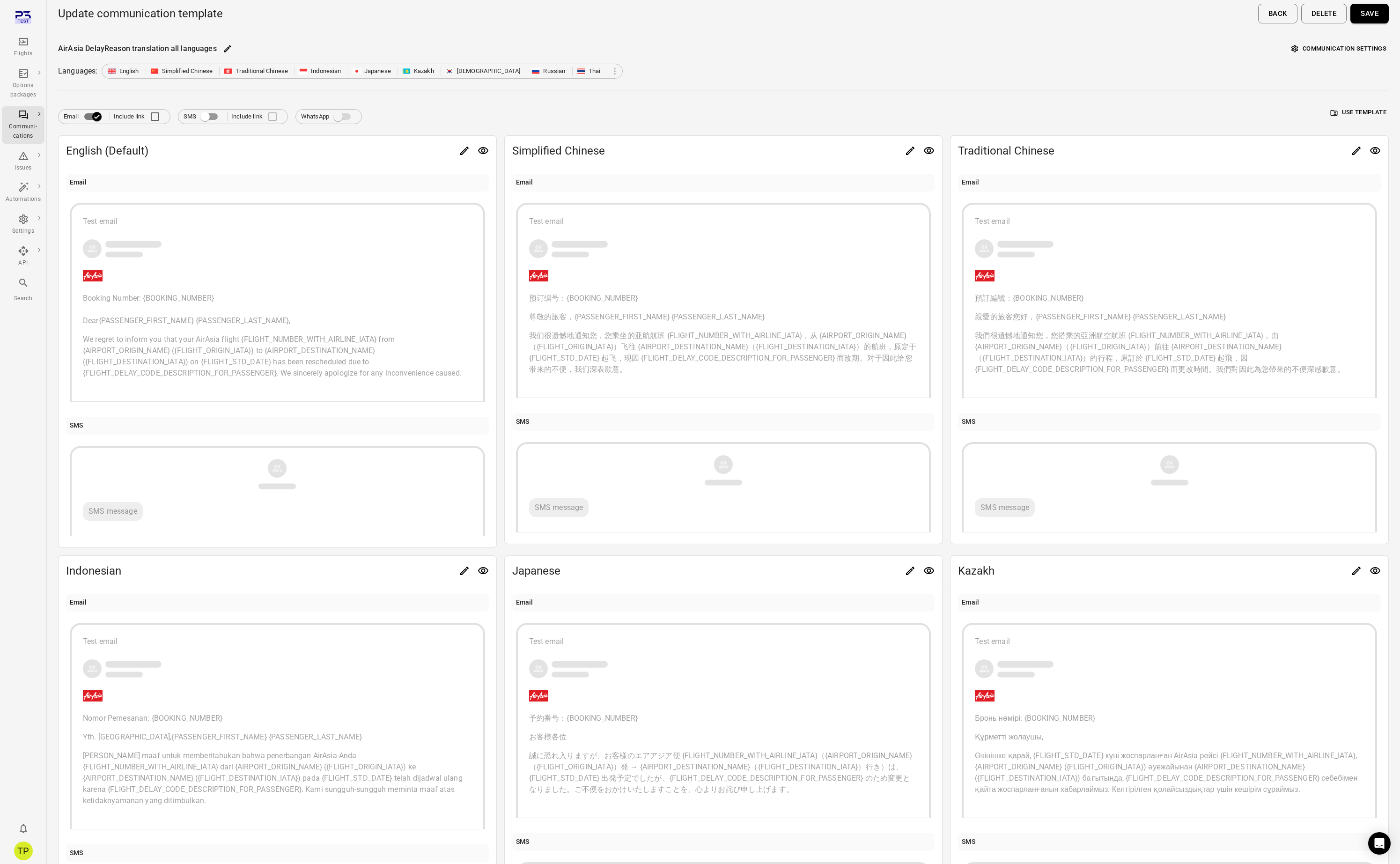
click at [676, 741] on p "お客様各位" at bounding box center [724, 737] width 389 height 11
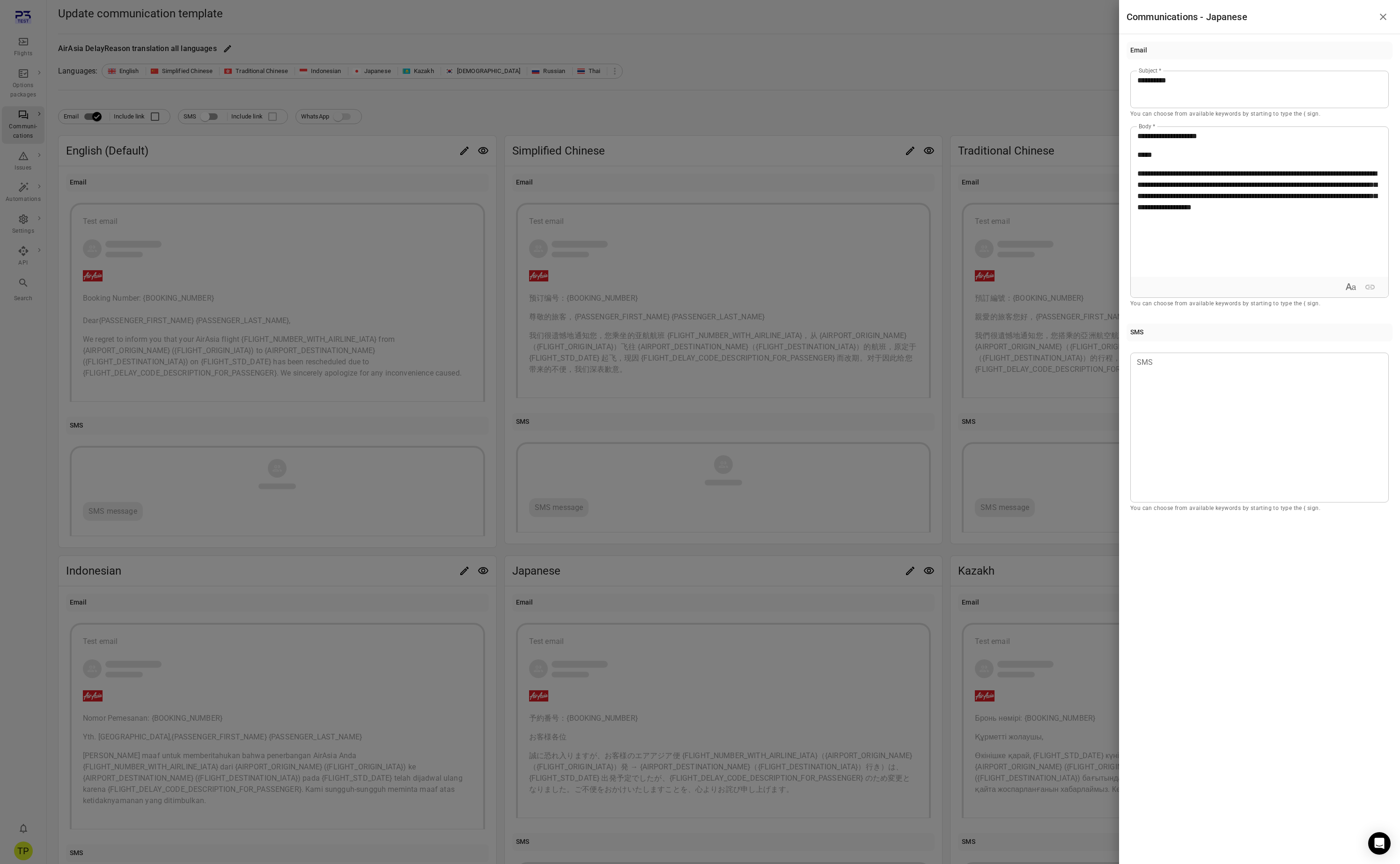
click at [1204, 153] on p "*****" at bounding box center [1260, 155] width 245 height 11
drag, startPoint x: 1388, startPoint y: 16, endPoint x: 1189, endPoint y: 365, distance: 401.7
click at [1388, 16] on icon "Close drawer" at bounding box center [1383, 17] width 11 height 11
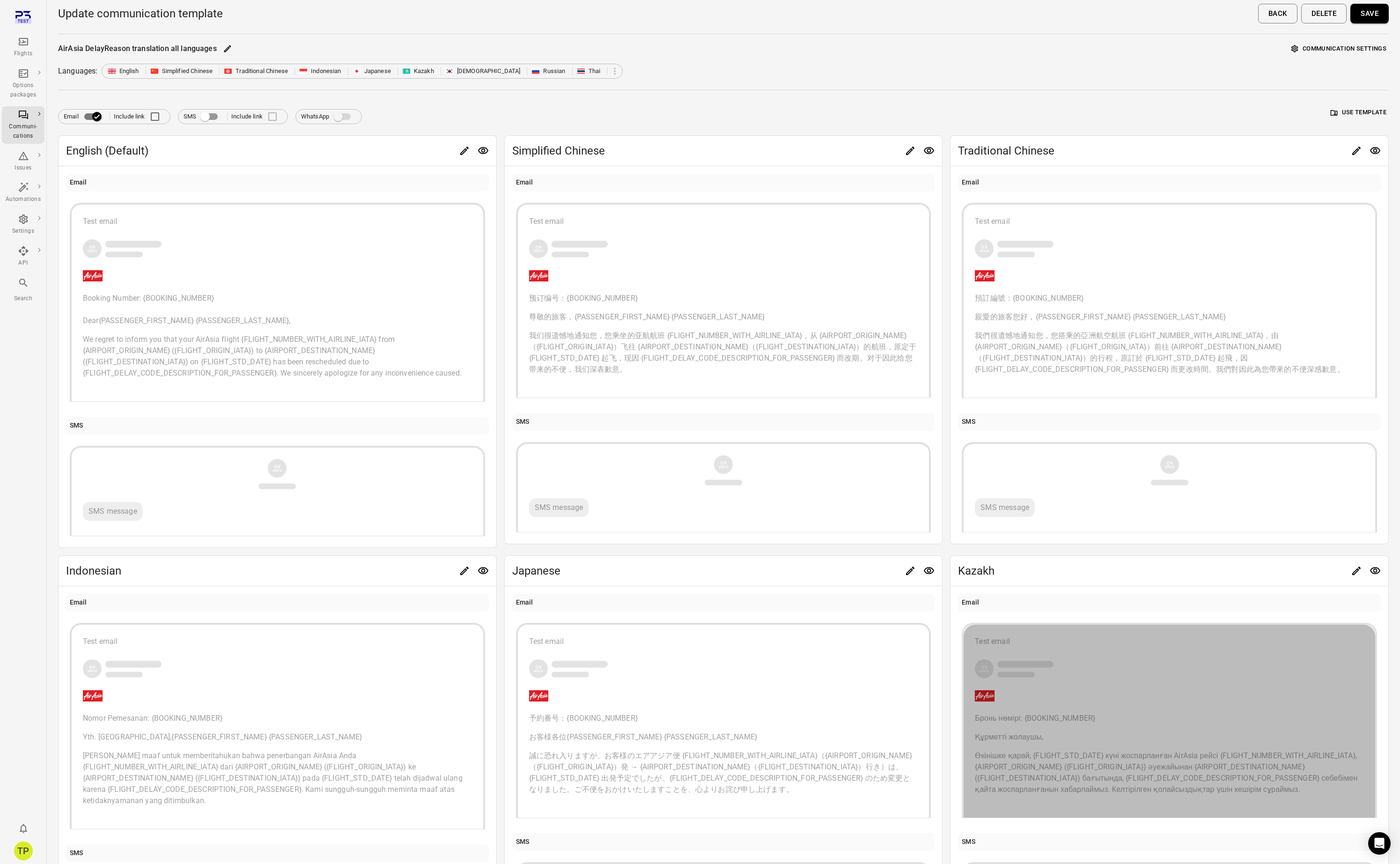
click at [1134, 759] on span "Өкінішке қарай, {FLIGHT_STD_DATE} күні жоспарланған AirAsia рейсі {FLIGHT_NUMBE…" at bounding box center [1167, 772] width 384 height 42
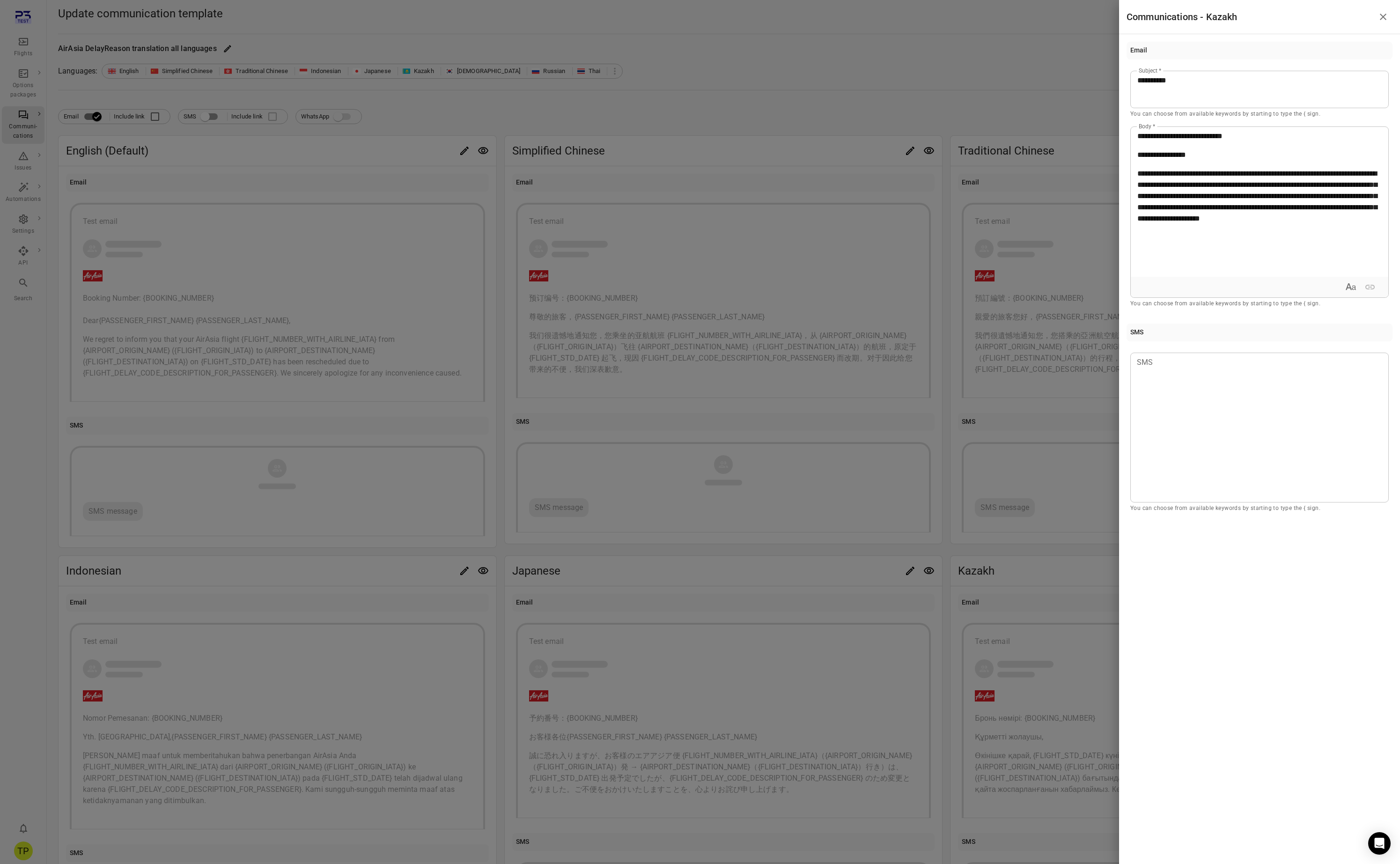
click at [1220, 157] on p "**********" at bounding box center [1260, 155] width 245 height 11
click at [1385, 16] on icon "Close drawer" at bounding box center [1383, 17] width 11 height 11
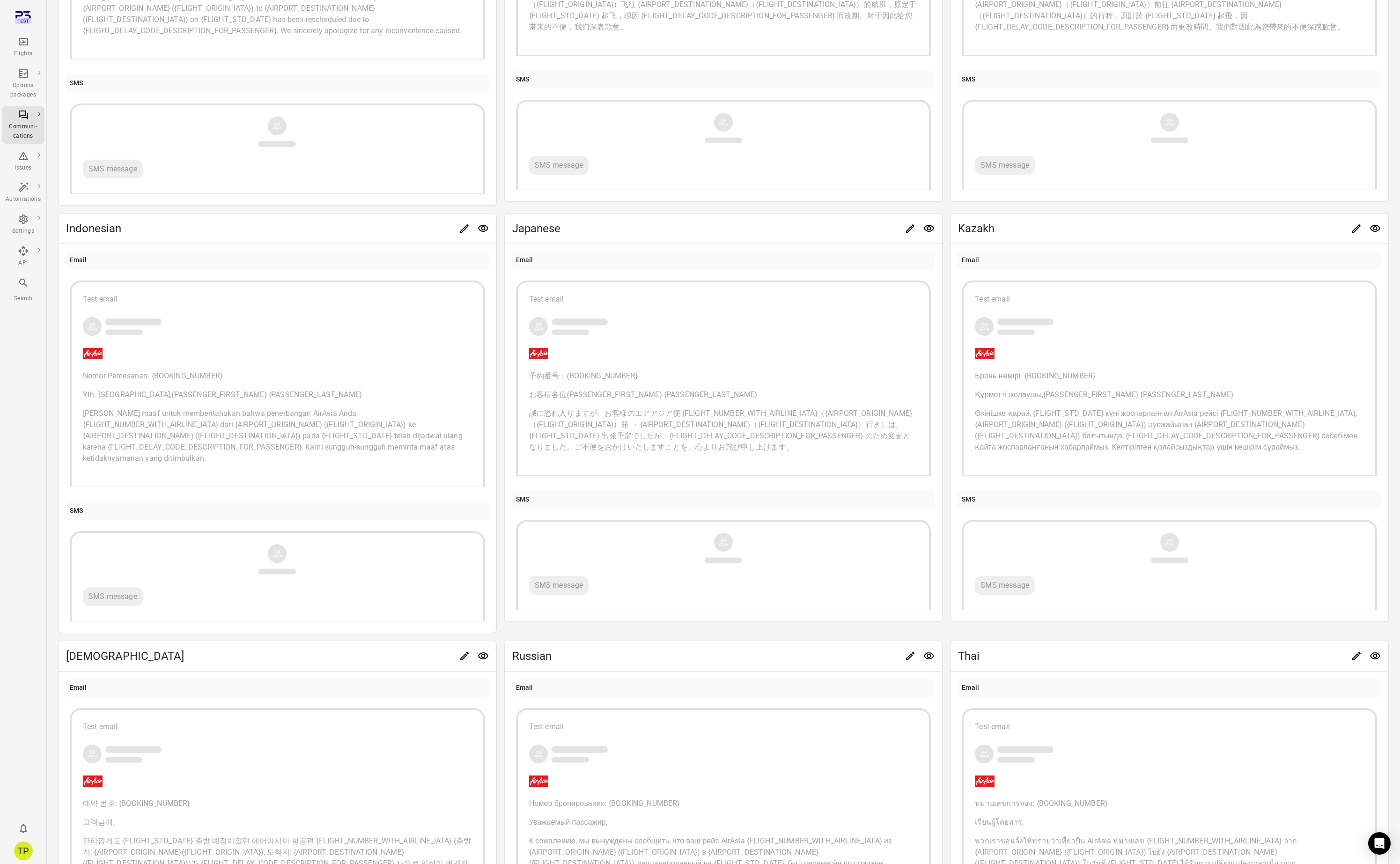
scroll to position [378, 0]
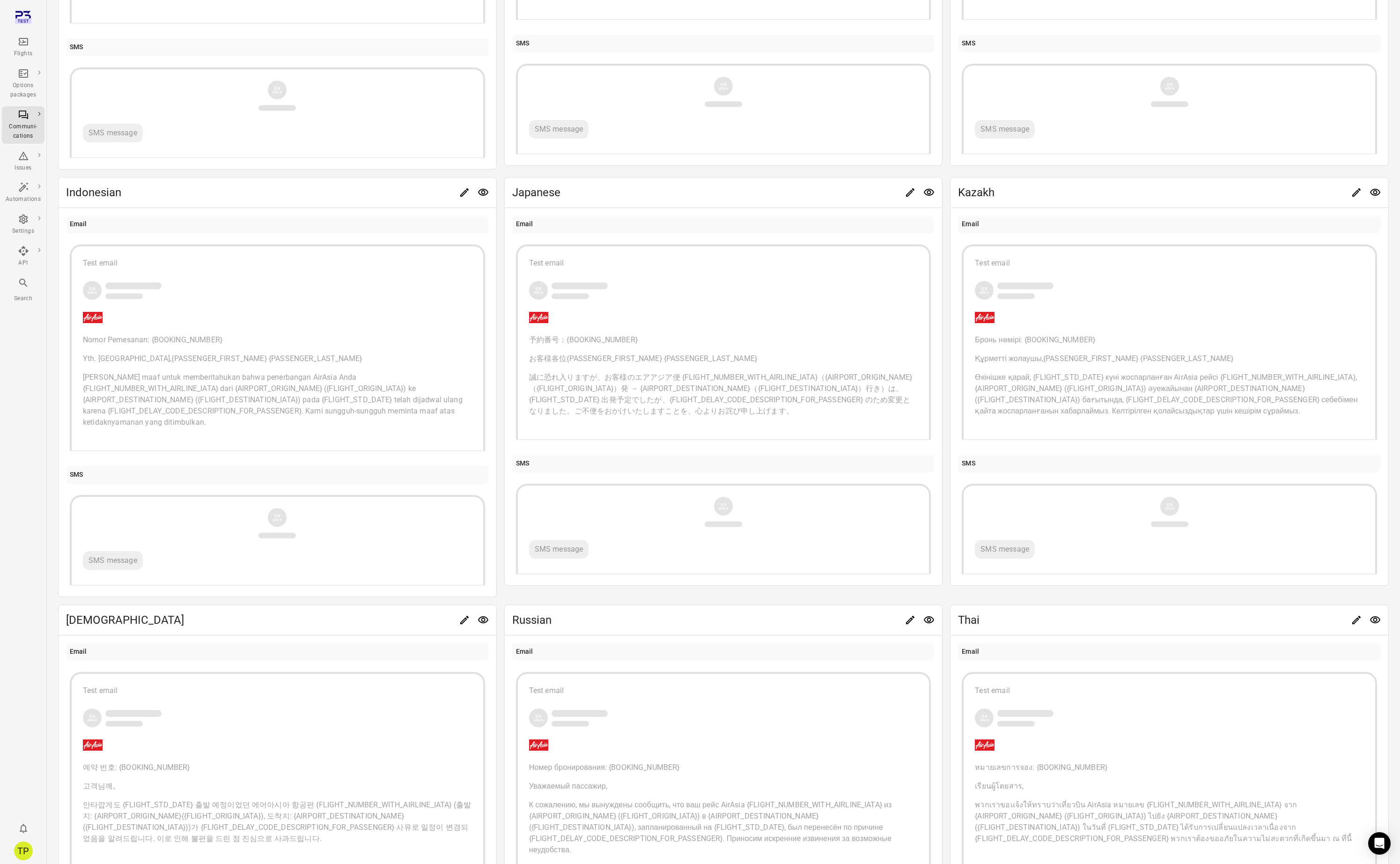
click at [279, 774] on div "예약 번호: {BOOKING_NUMBER} 고객님께, 안타깝게도 {FLIGHT_STD_DATE} 출발 예정이었던 에어아시아 항공편 {FLIGH…" at bounding box center [277, 803] width 389 height 83
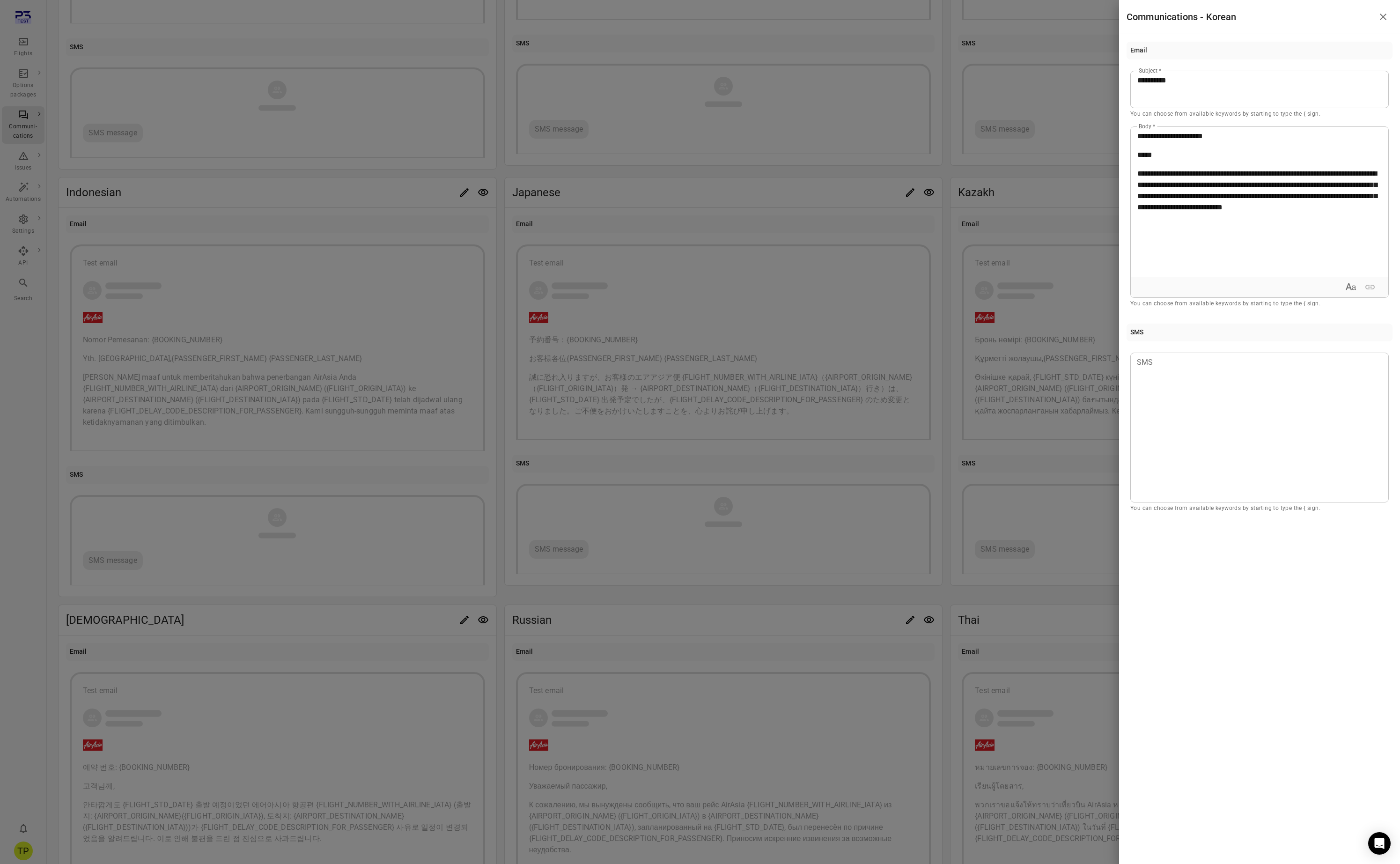
click at [1182, 155] on p "*****" at bounding box center [1260, 155] width 245 height 11
drag, startPoint x: 1382, startPoint y: 16, endPoint x: 1341, endPoint y: 49, distance: 52.6
click at [1382, 16] on icon "Close drawer" at bounding box center [1383, 17] width 11 height 11
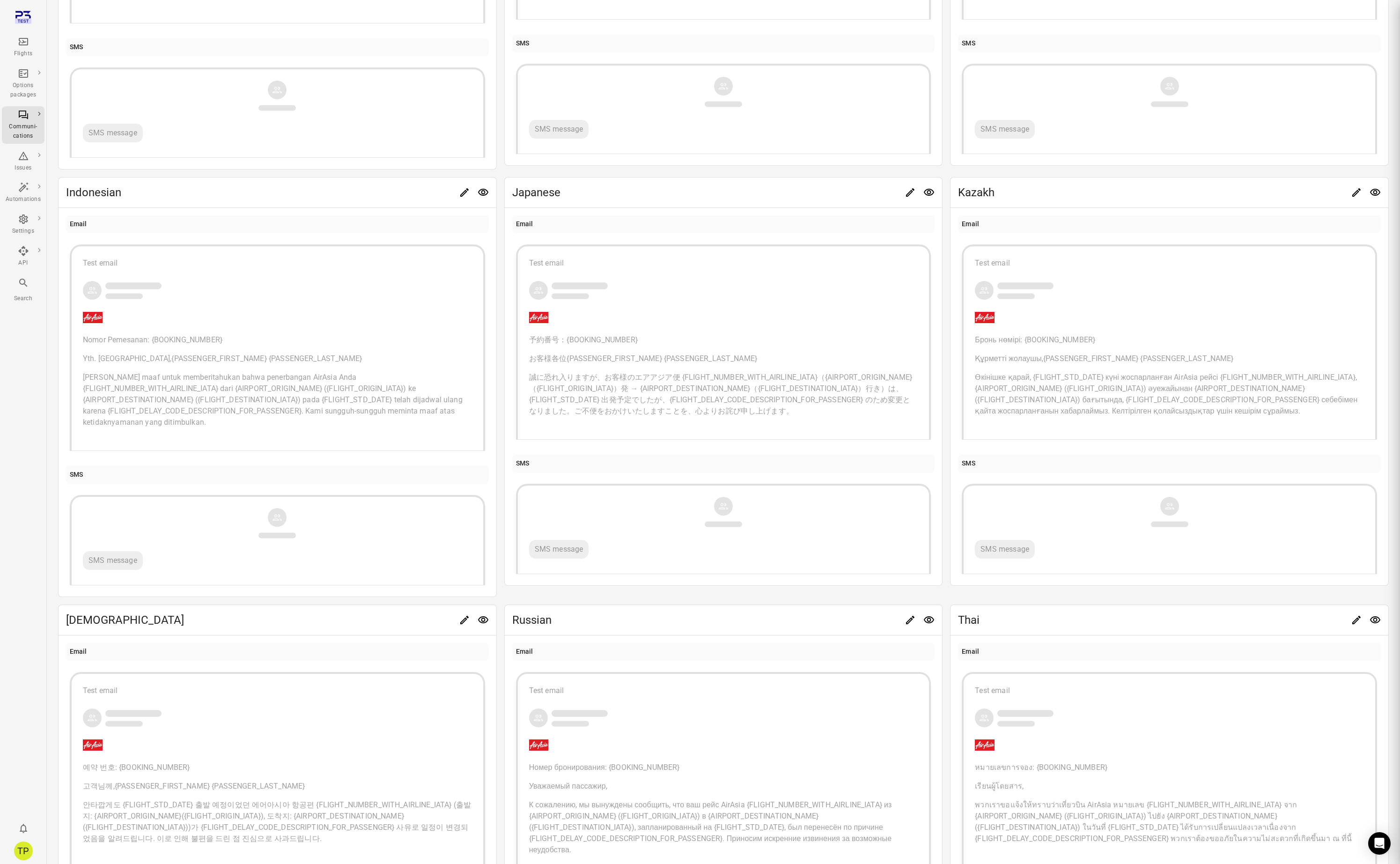
scroll to position [381, 0]
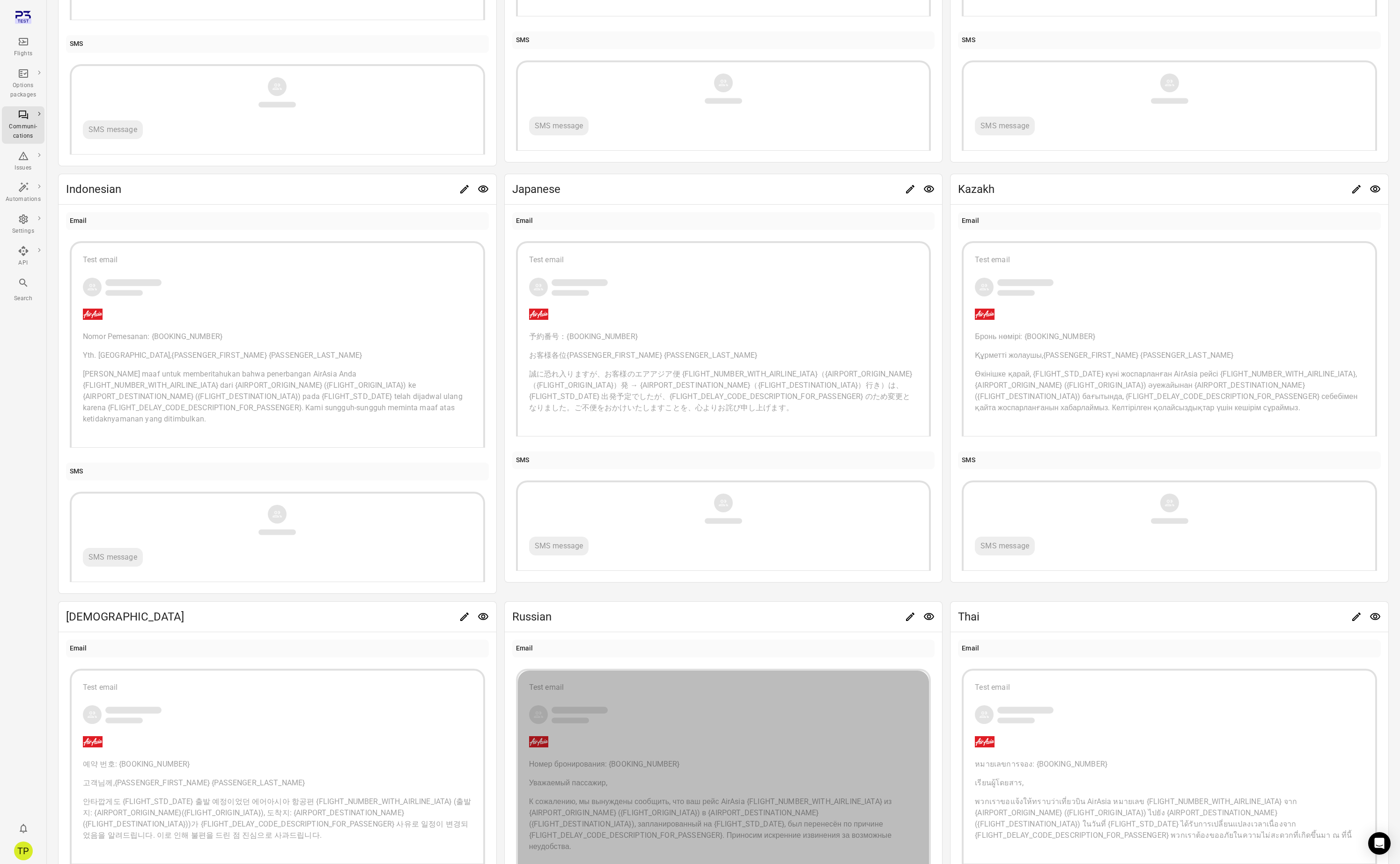
click at [715, 769] on div "Номер бронирования: {BOOKING_NUMBER} Уважаемый пассажир, К сожалению, мы вынужд…" at bounding box center [724, 805] width 389 height 93
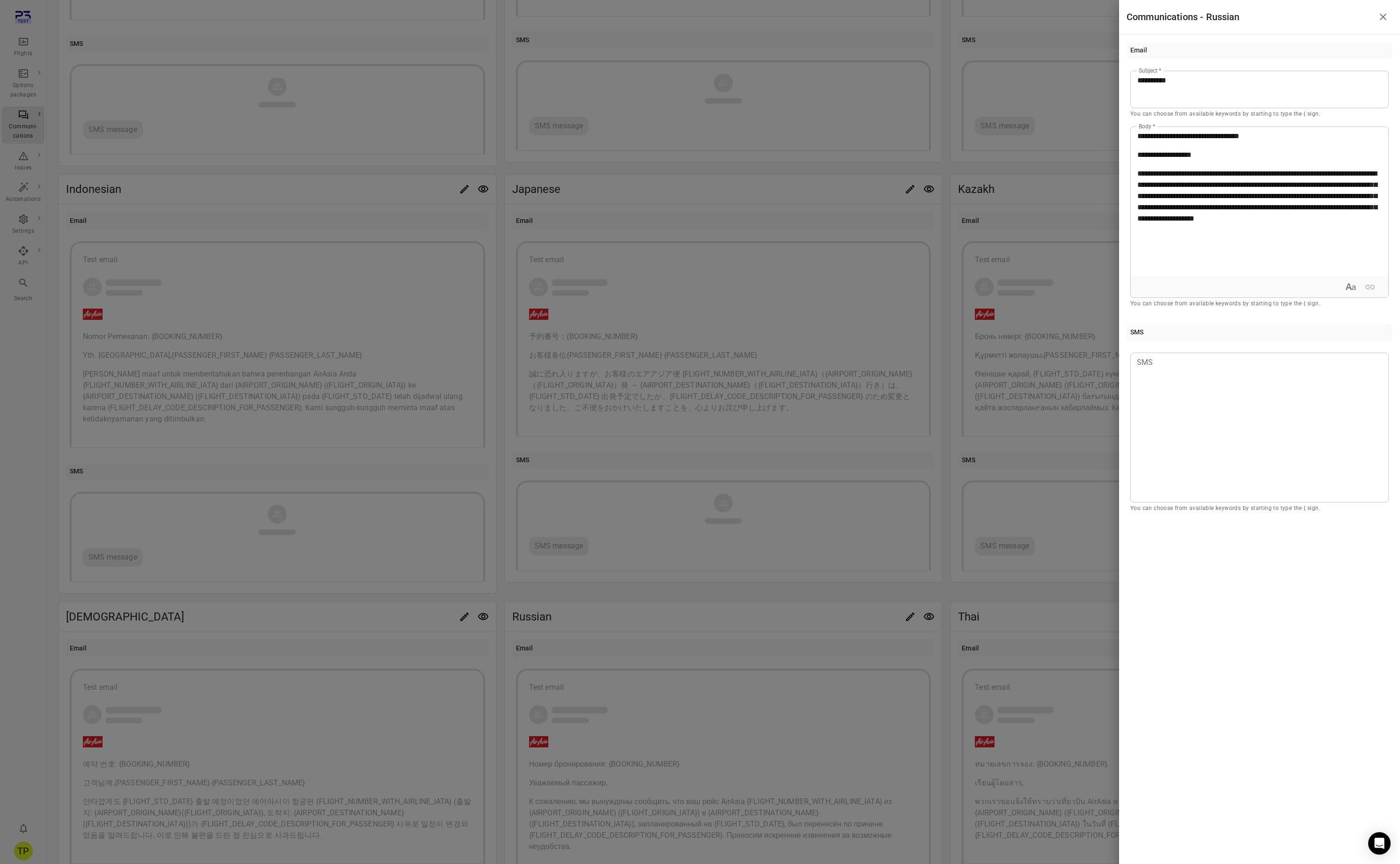
click at [1252, 150] on p "**********" at bounding box center [1260, 155] width 245 height 11
click at [1381, 16] on icon "Close drawer" at bounding box center [1383, 17] width 11 height 11
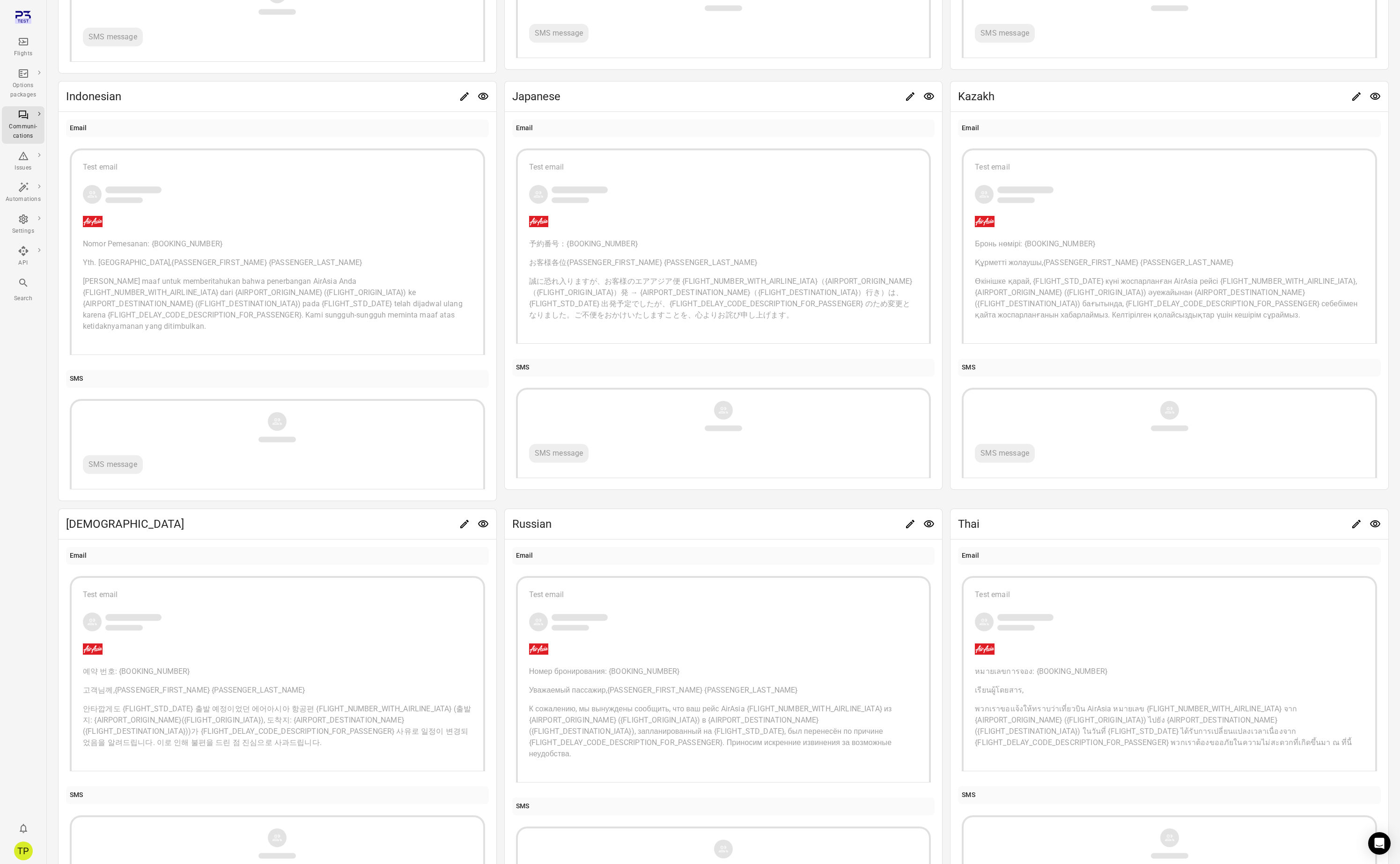
scroll to position [465, 0]
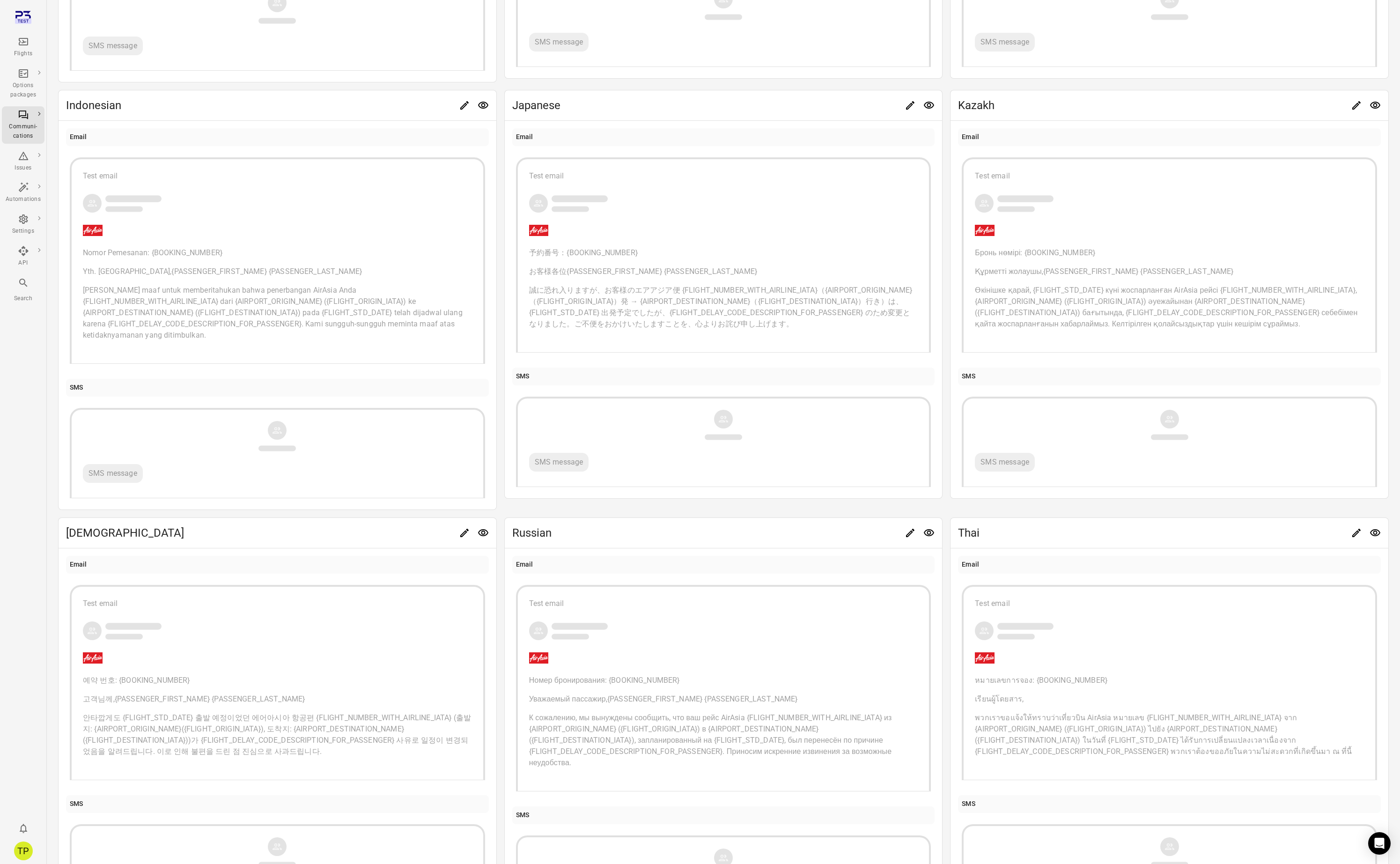
click at [1076, 717] on span "พวกเราขอแจ้งให้ทราบว่าเที่ยวบิน AirAsia หมายเลข {FLIGHT_NUMBER_WITH_AIRLINE_IAT…" at bounding box center [1164, 734] width 377 height 42
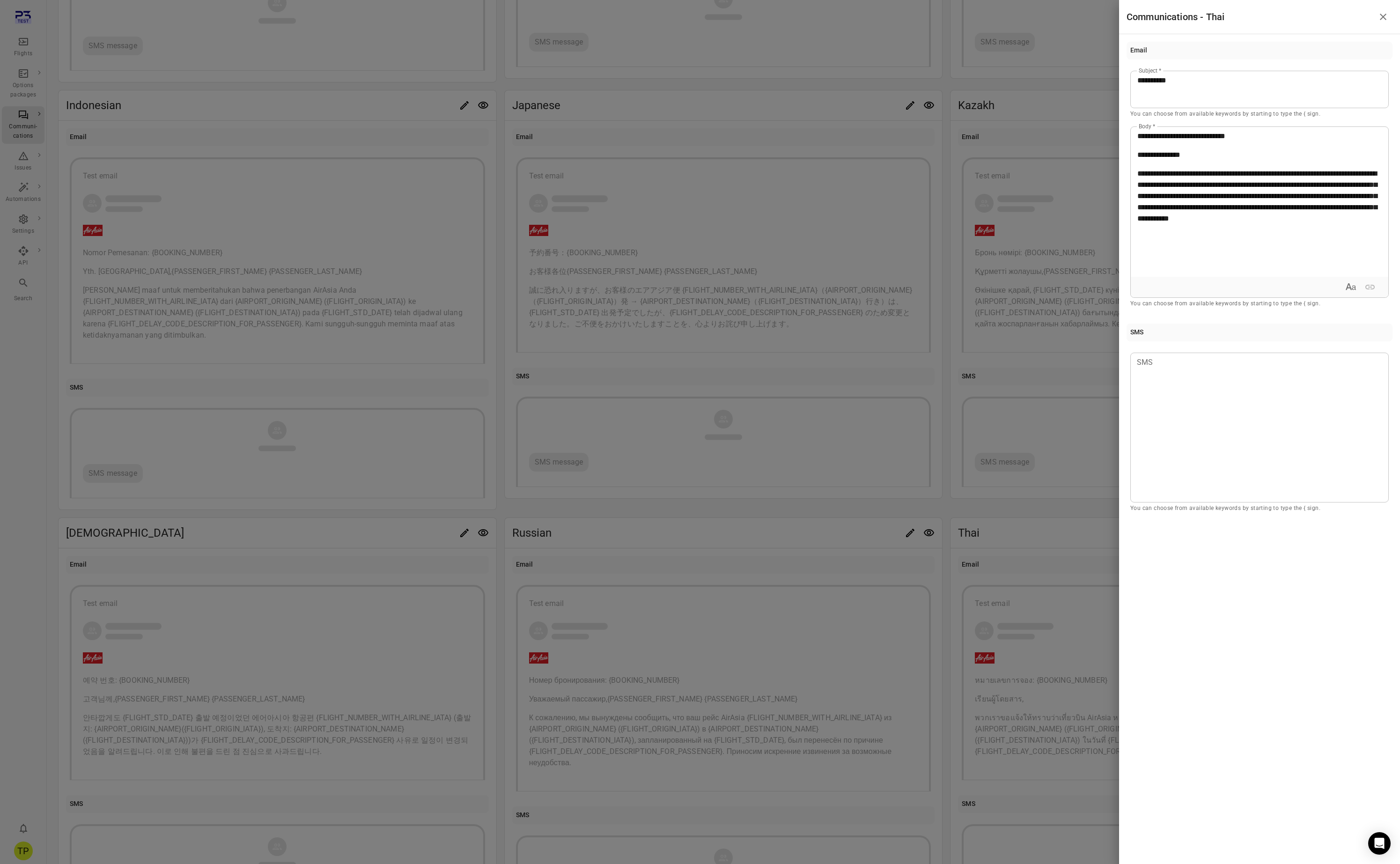
click at [1196, 155] on p "**********" at bounding box center [1260, 155] width 245 height 11
click at [1383, 17] on icon "Close drawer" at bounding box center [1383, 17] width 11 height 11
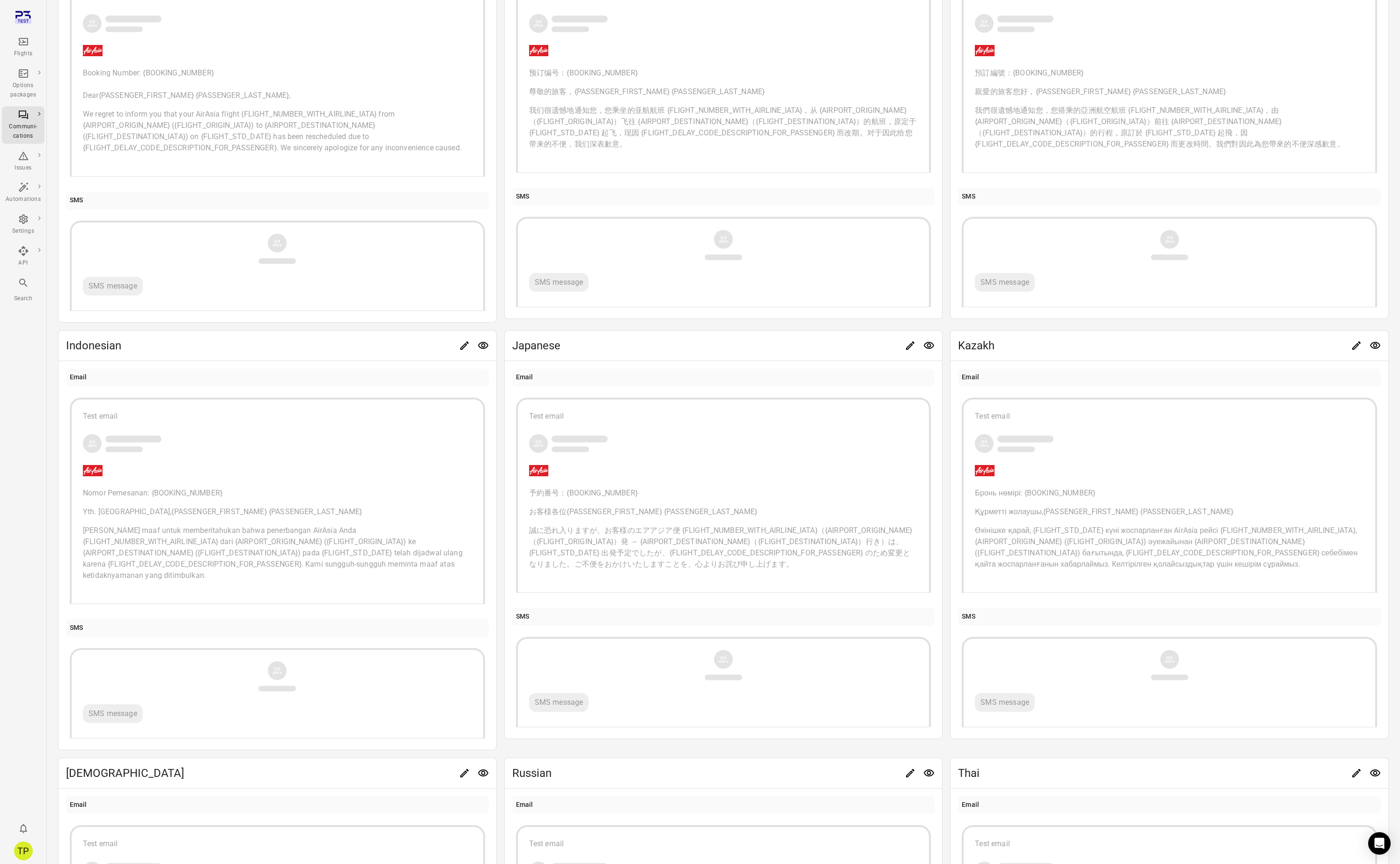
scroll to position [0, 0]
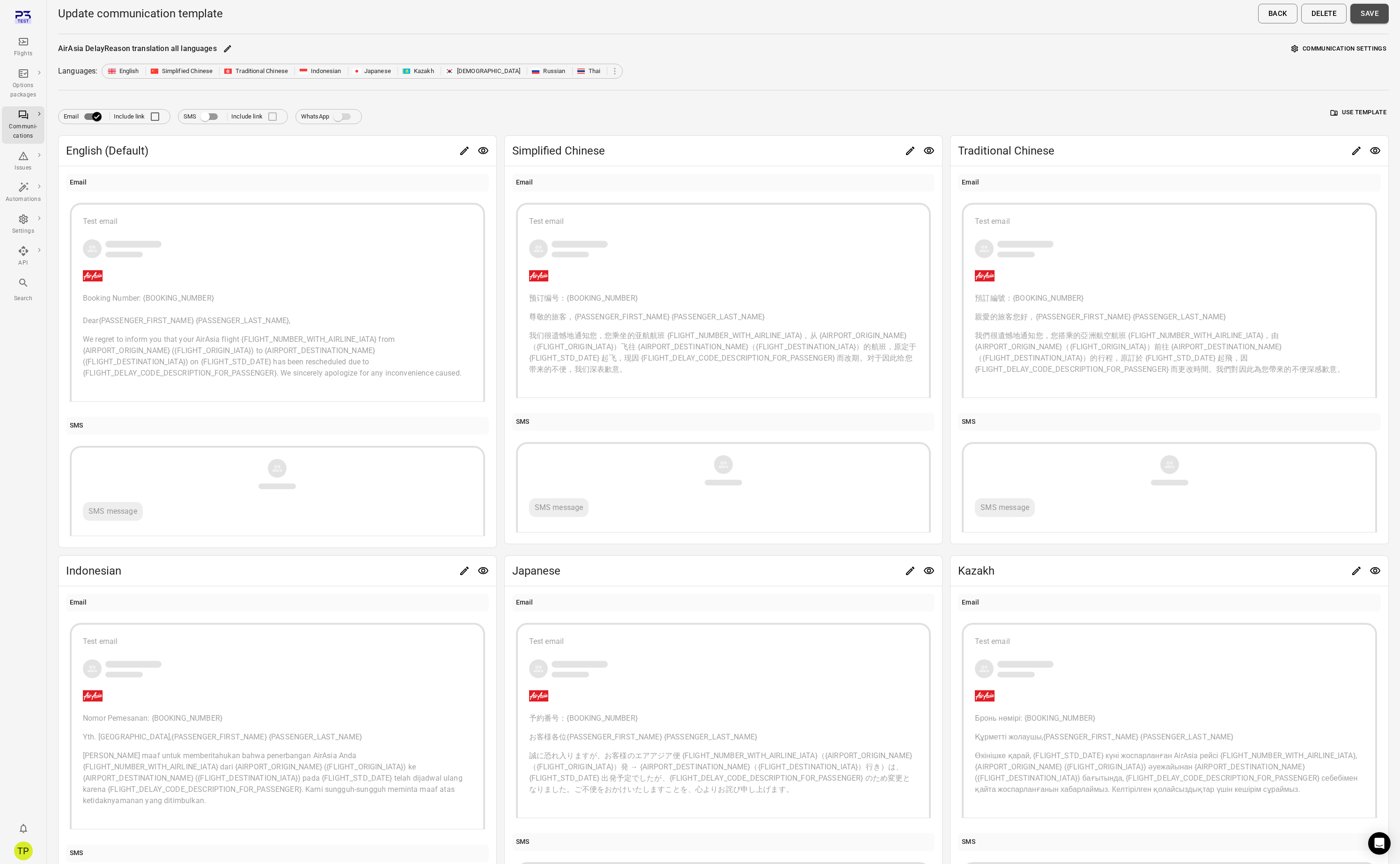
click at [1365, 9] on button "Save" at bounding box center [1370, 14] width 39 height 20
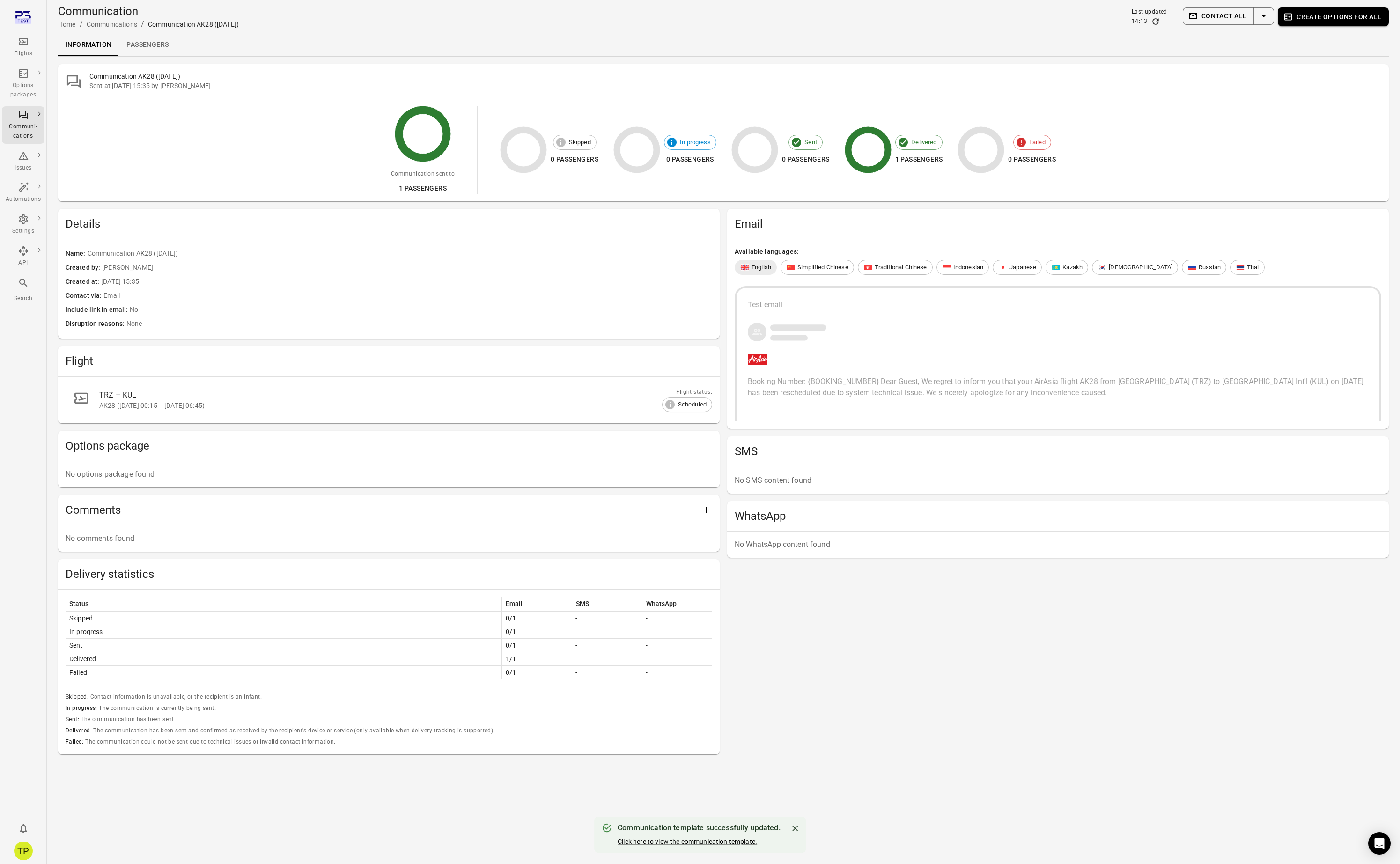
click at [141, 43] on link "Passengers" at bounding box center [147, 45] width 57 height 22
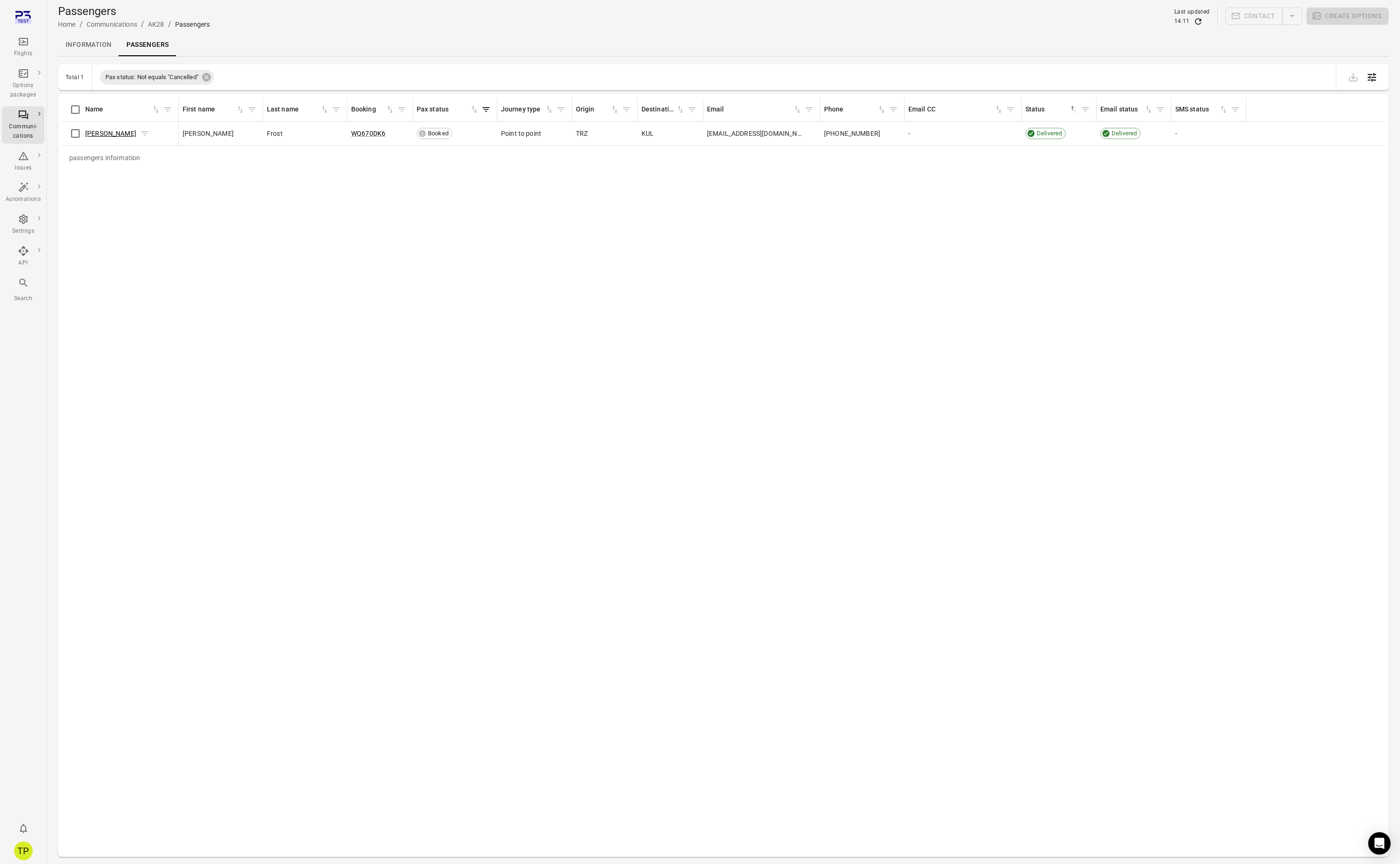
click at [99, 134] on link "Finley Frost" at bounding box center [111, 134] width 51 height 8
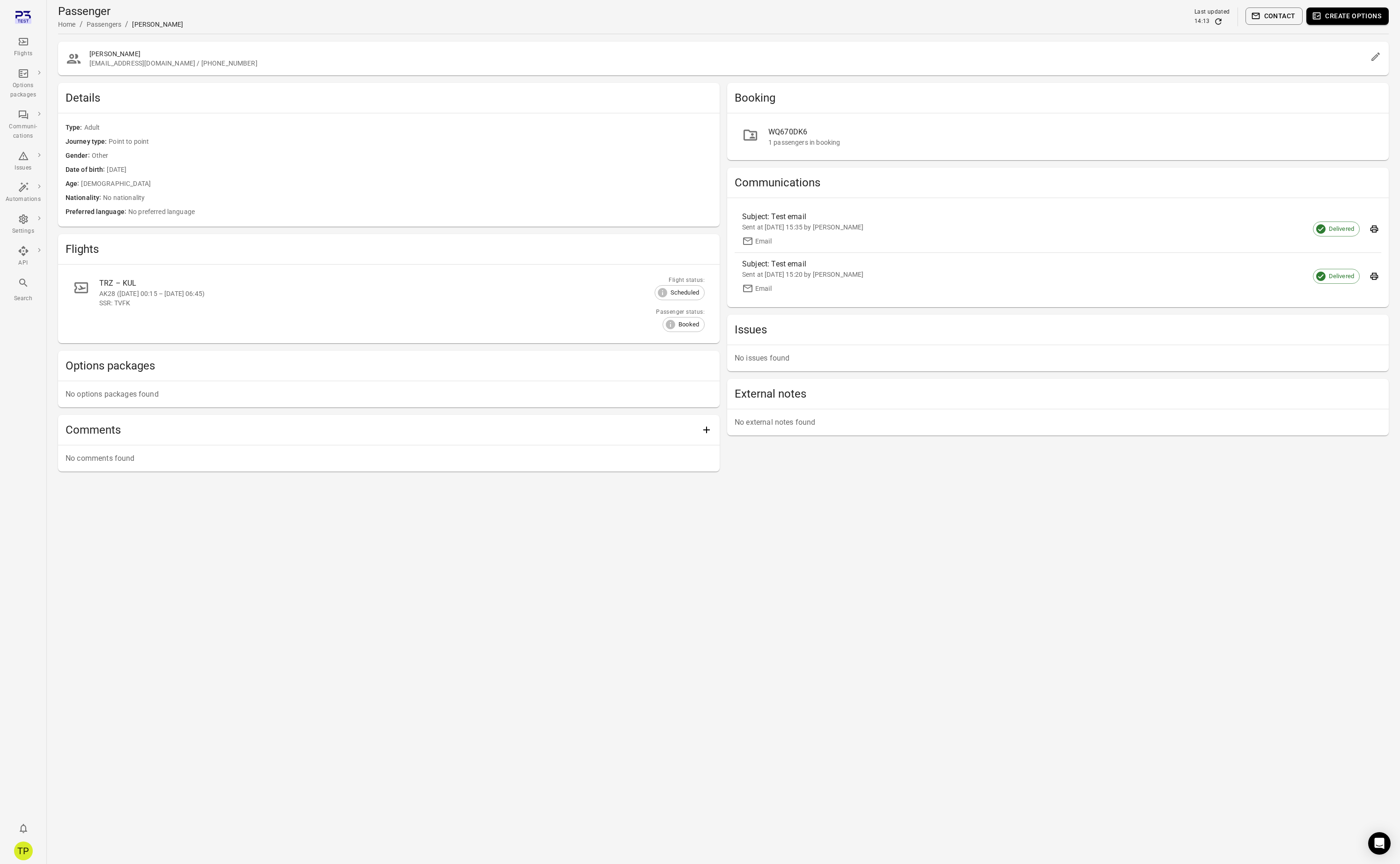
click at [1276, 16] on button "Contact" at bounding box center [1274, 16] width 58 height 17
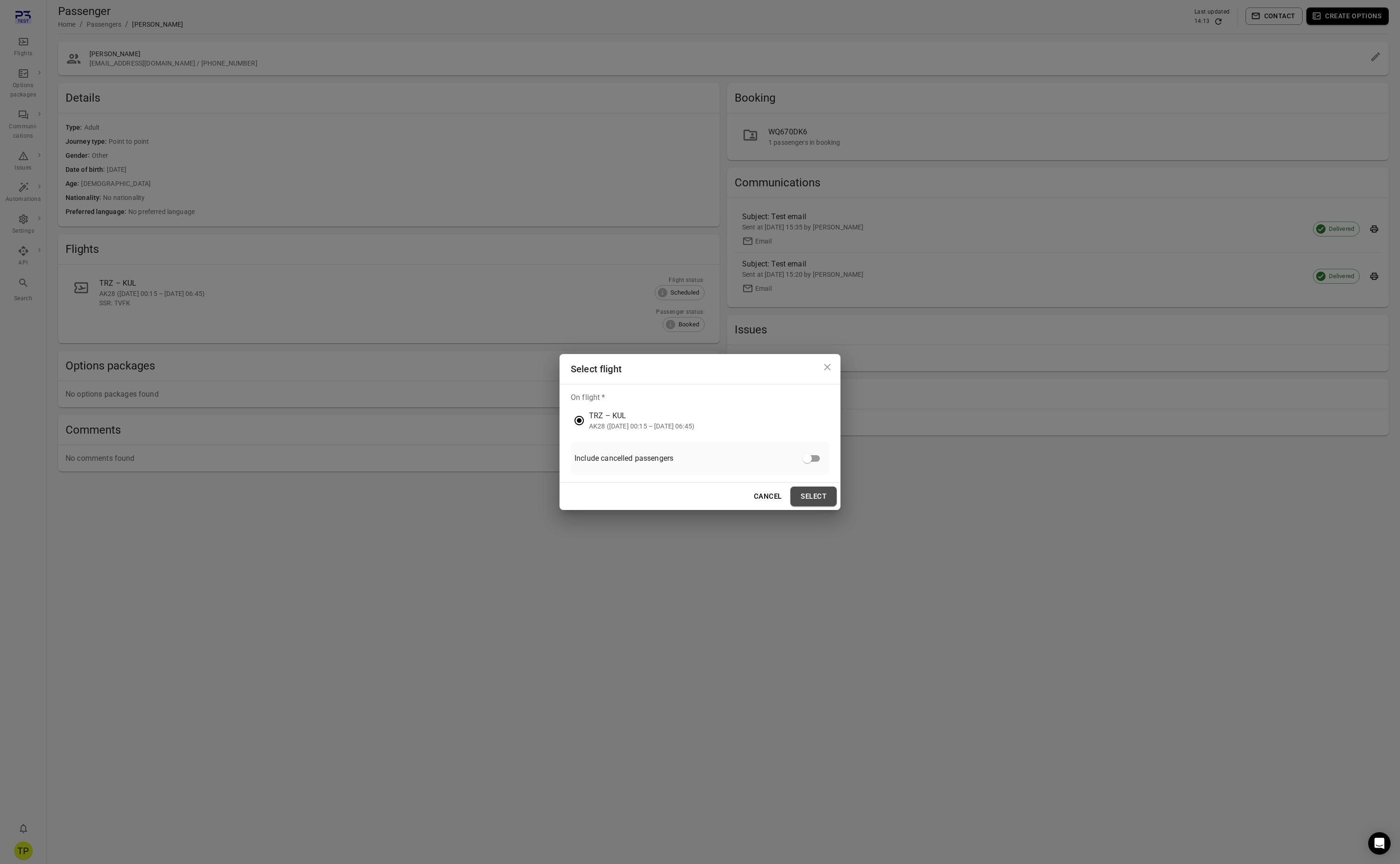
click at [818, 499] on button "Select" at bounding box center [813, 496] width 46 height 20
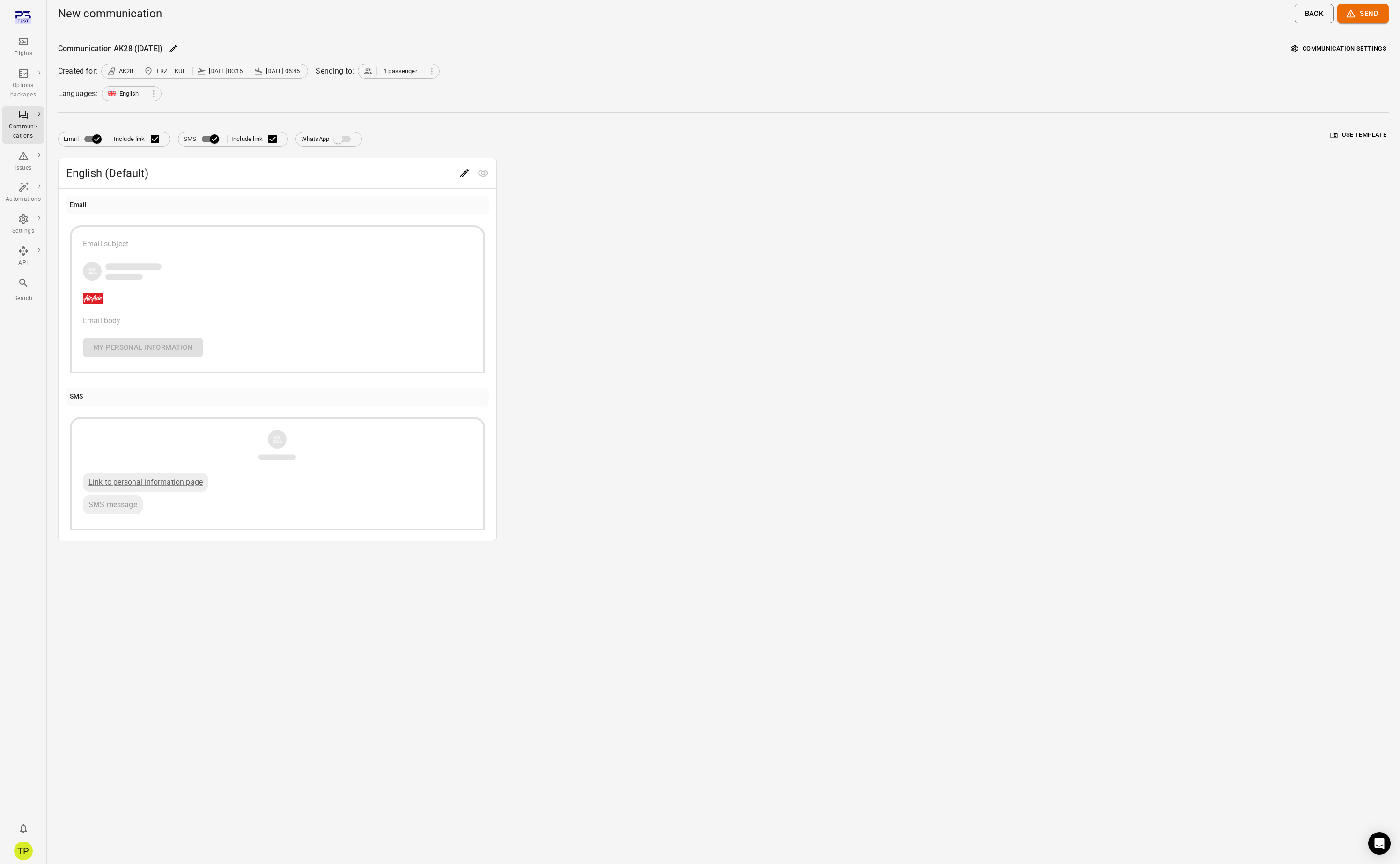
click at [1351, 135] on button "Use template" at bounding box center [1358, 135] width 60 height 15
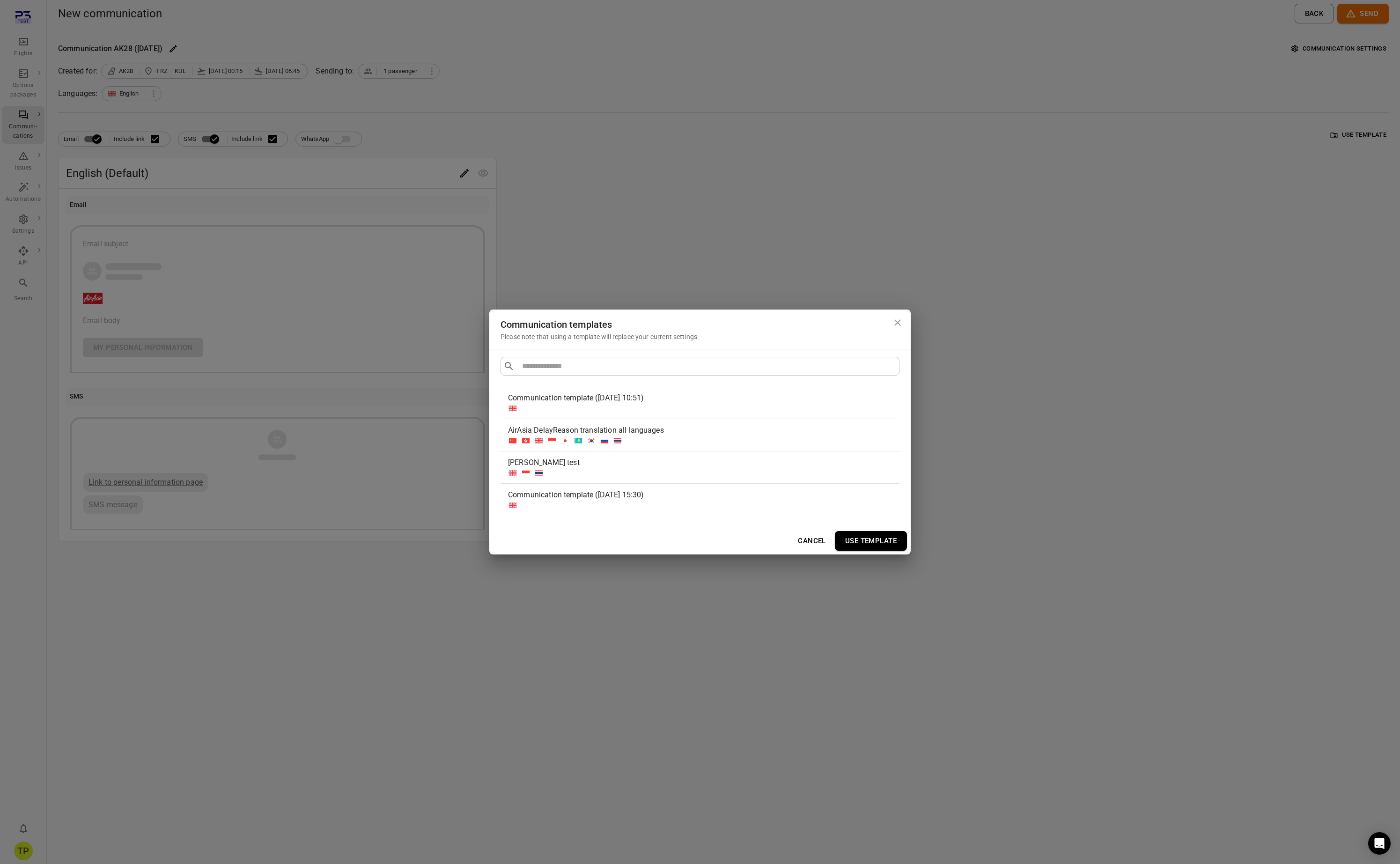
click at [666, 429] on div "AirAsia DelayReason translation all languages" at bounding box center [698, 430] width 380 height 11
click at [874, 543] on button "Use template" at bounding box center [871, 541] width 72 height 20
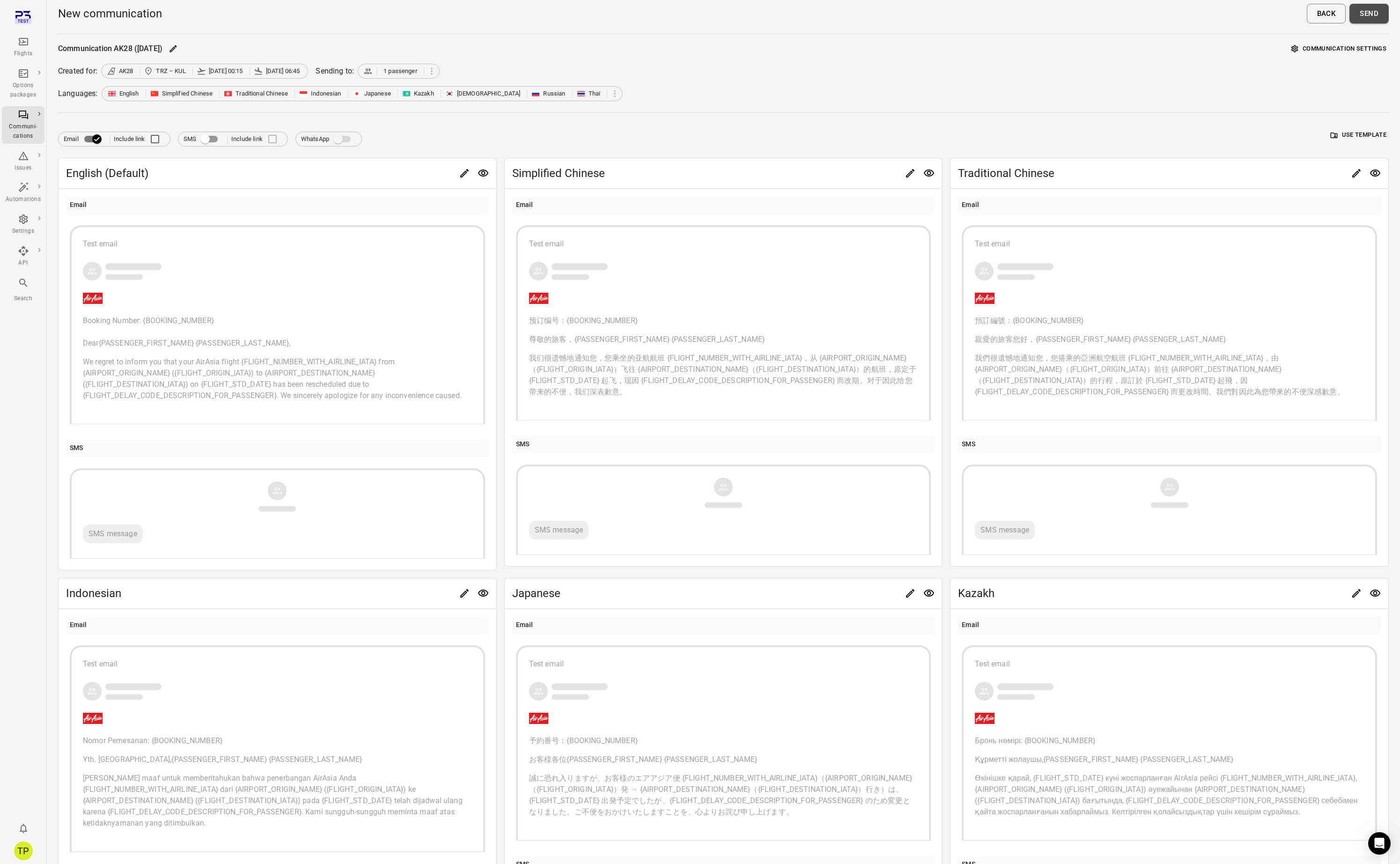
click at [1365, 17] on button "Send" at bounding box center [1369, 14] width 39 height 20
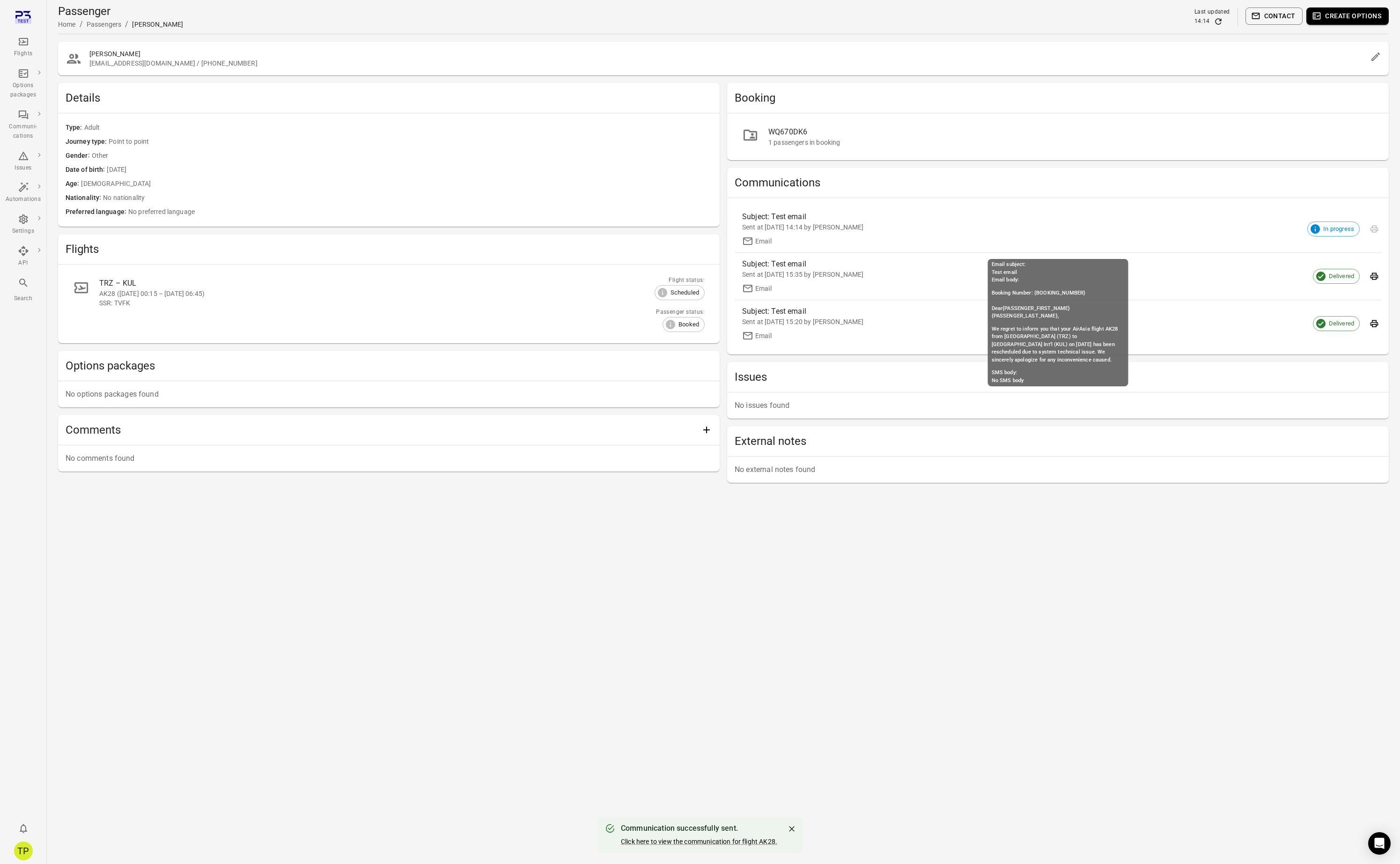
click at [828, 226] on div "Sent at 11 Aug 2025 14:14 by Tómas Páll Máté" at bounding box center [1051, 227] width 617 height 9
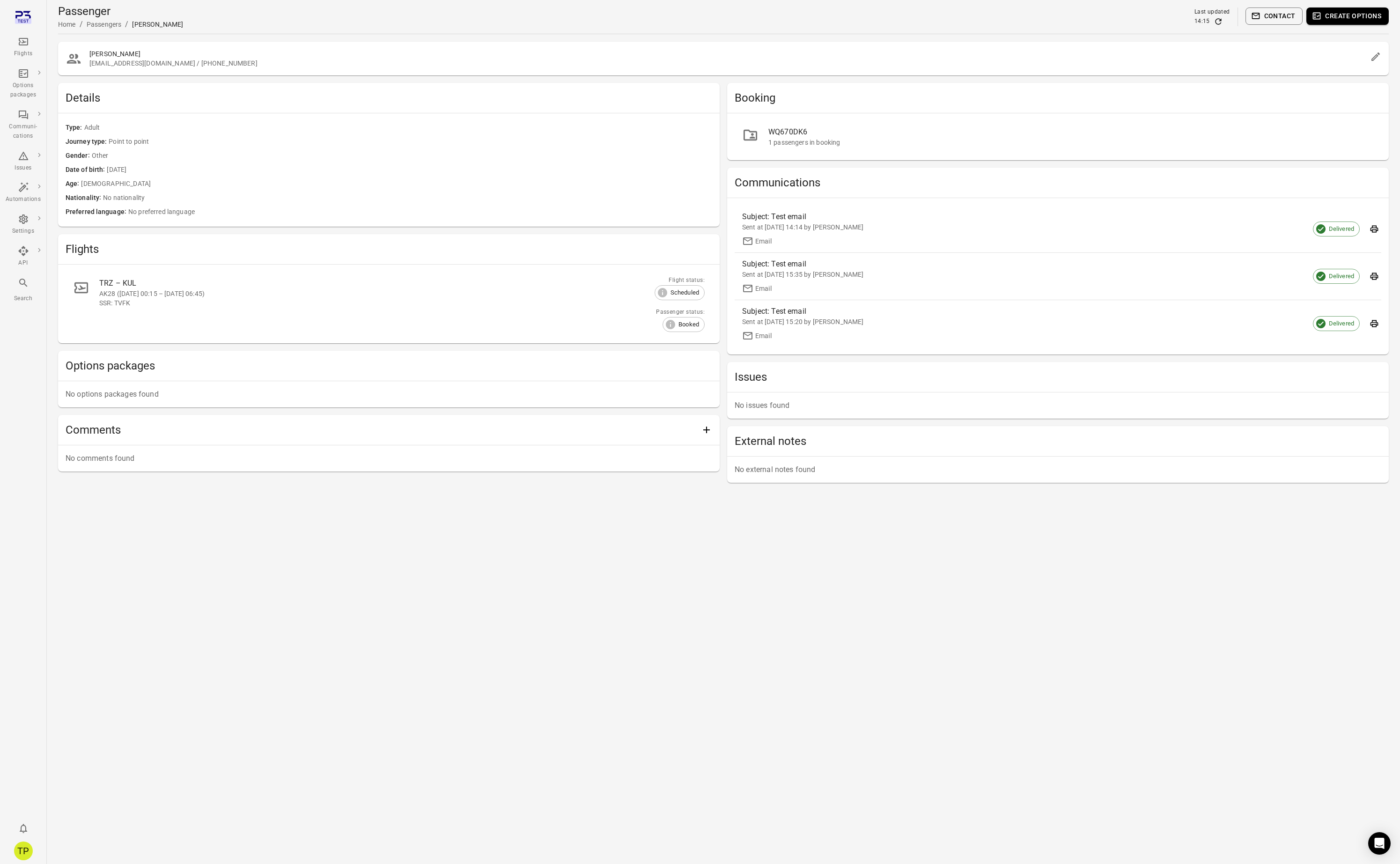
click at [873, 618] on main "Passenger Home / Passengers / Finley Frost Last updated 14:15 Contact Create op…" at bounding box center [723, 432] width 1353 height 864
click at [830, 222] on div "Sent at [DATE] 14:14 by [PERSON_NAME]" at bounding box center [1051, 227] width 617 height 9
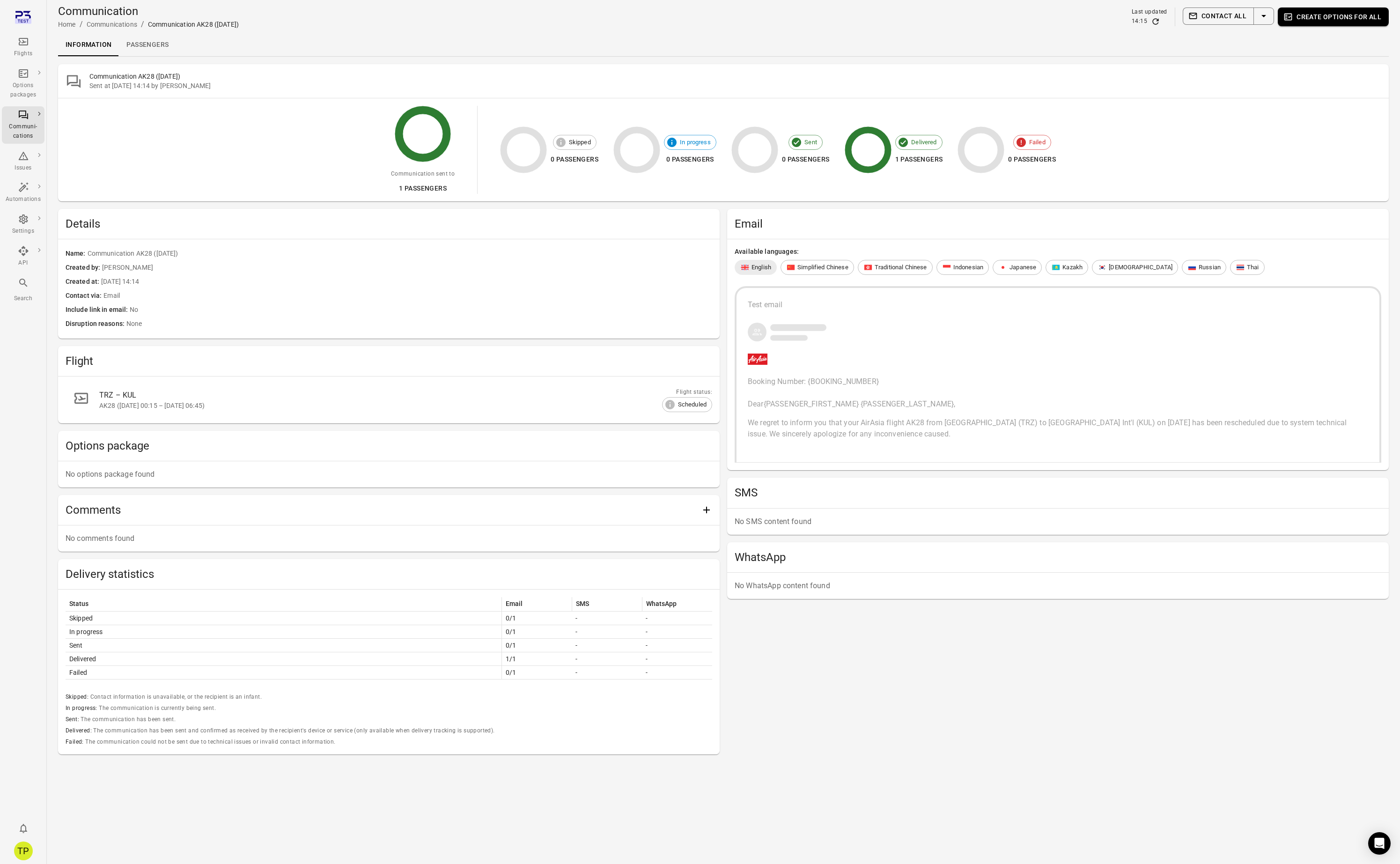
click at [143, 47] on link "Passengers" at bounding box center [147, 45] width 57 height 22
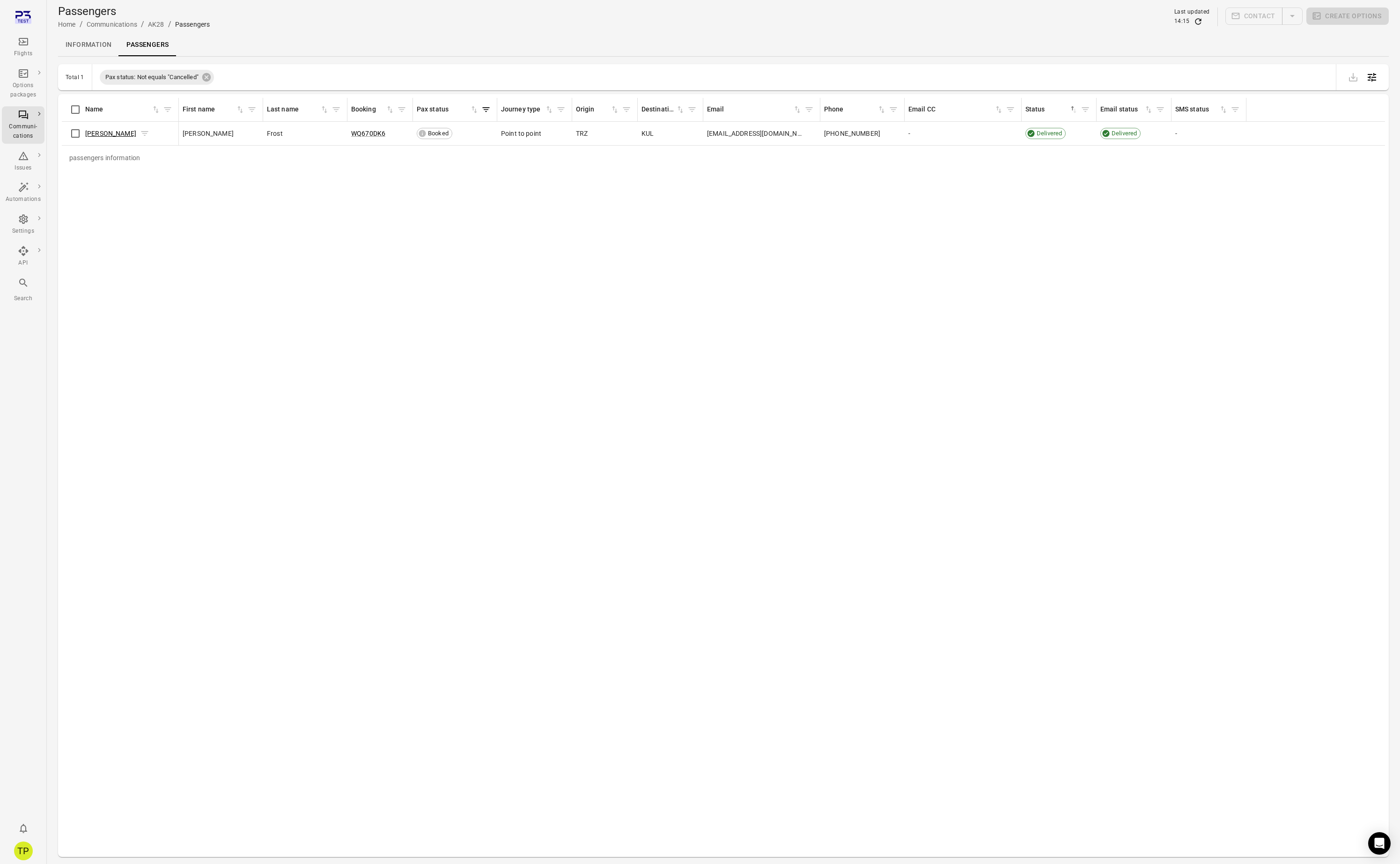
click at [102, 133] on link "[PERSON_NAME]" at bounding box center [111, 134] width 51 height 8
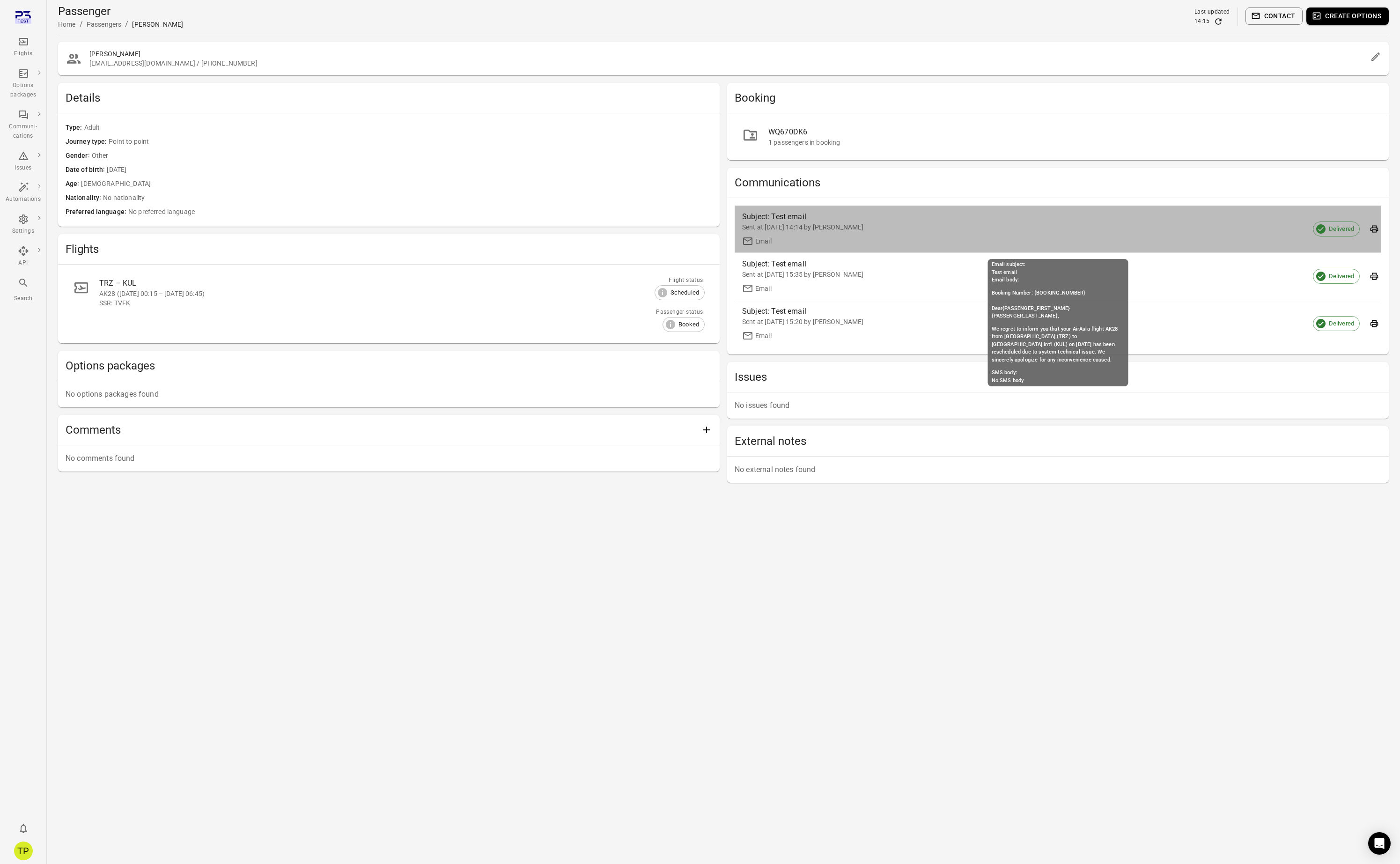
click at [809, 225] on div "Sent at [DATE] 14:14 by [PERSON_NAME]" at bounding box center [1051, 227] width 617 height 9
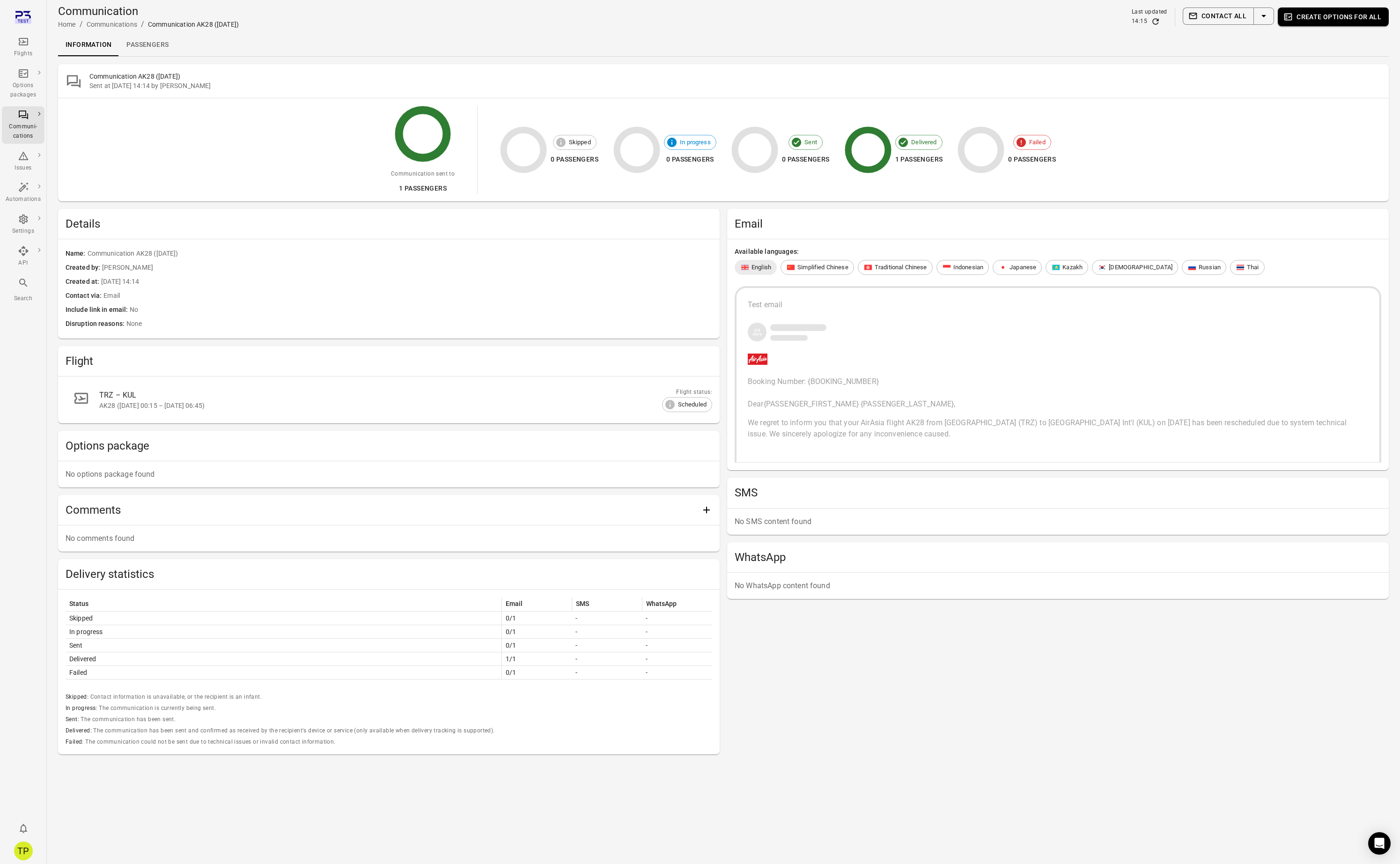
click at [139, 44] on link "Passengers" at bounding box center [147, 45] width 57 height 22
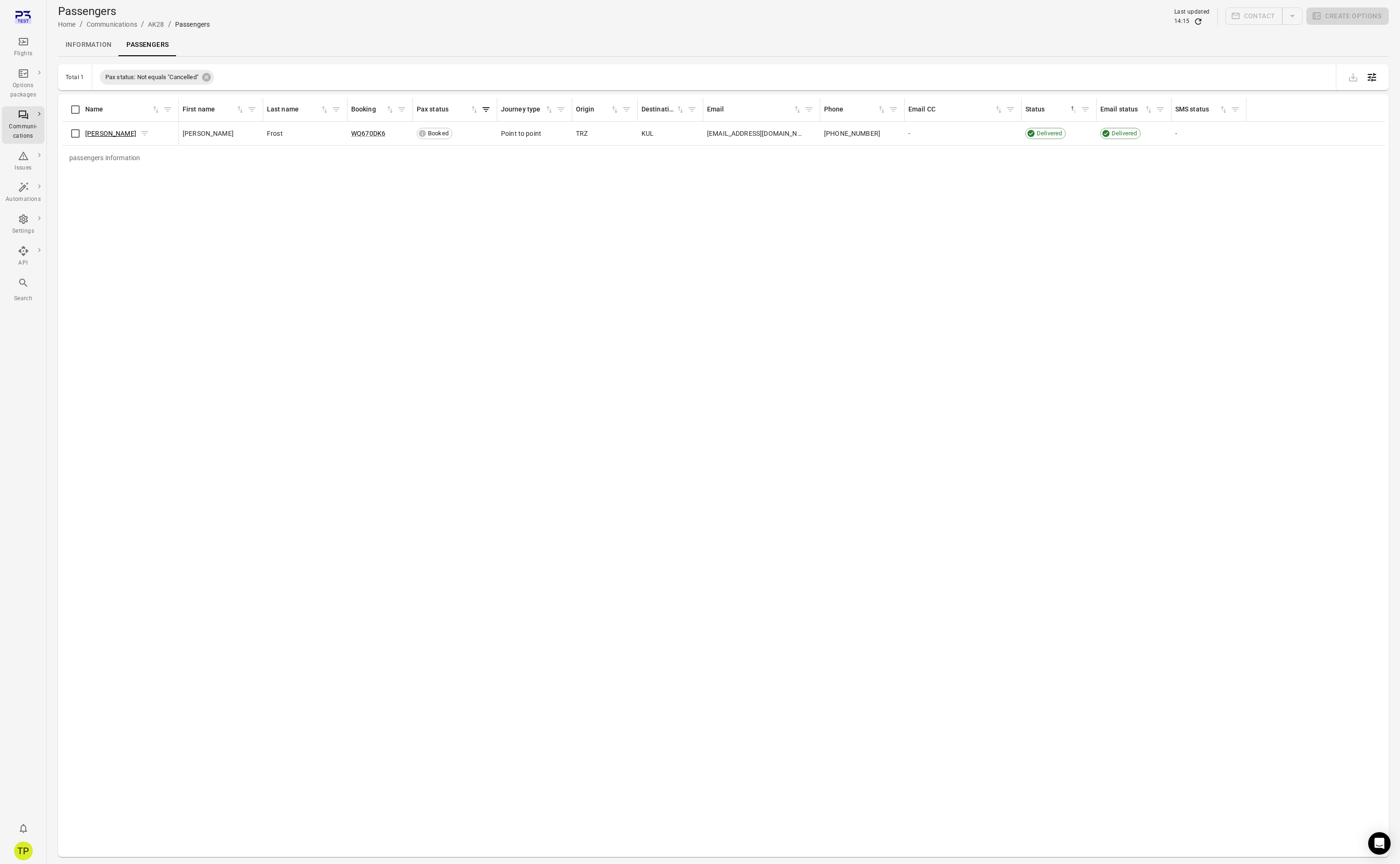
click at [104, 135] on link "Finley Frost" at bounding box center [111, 134] width 51 height 8
